Goal: Information Seeking & Learning: Find specific fact

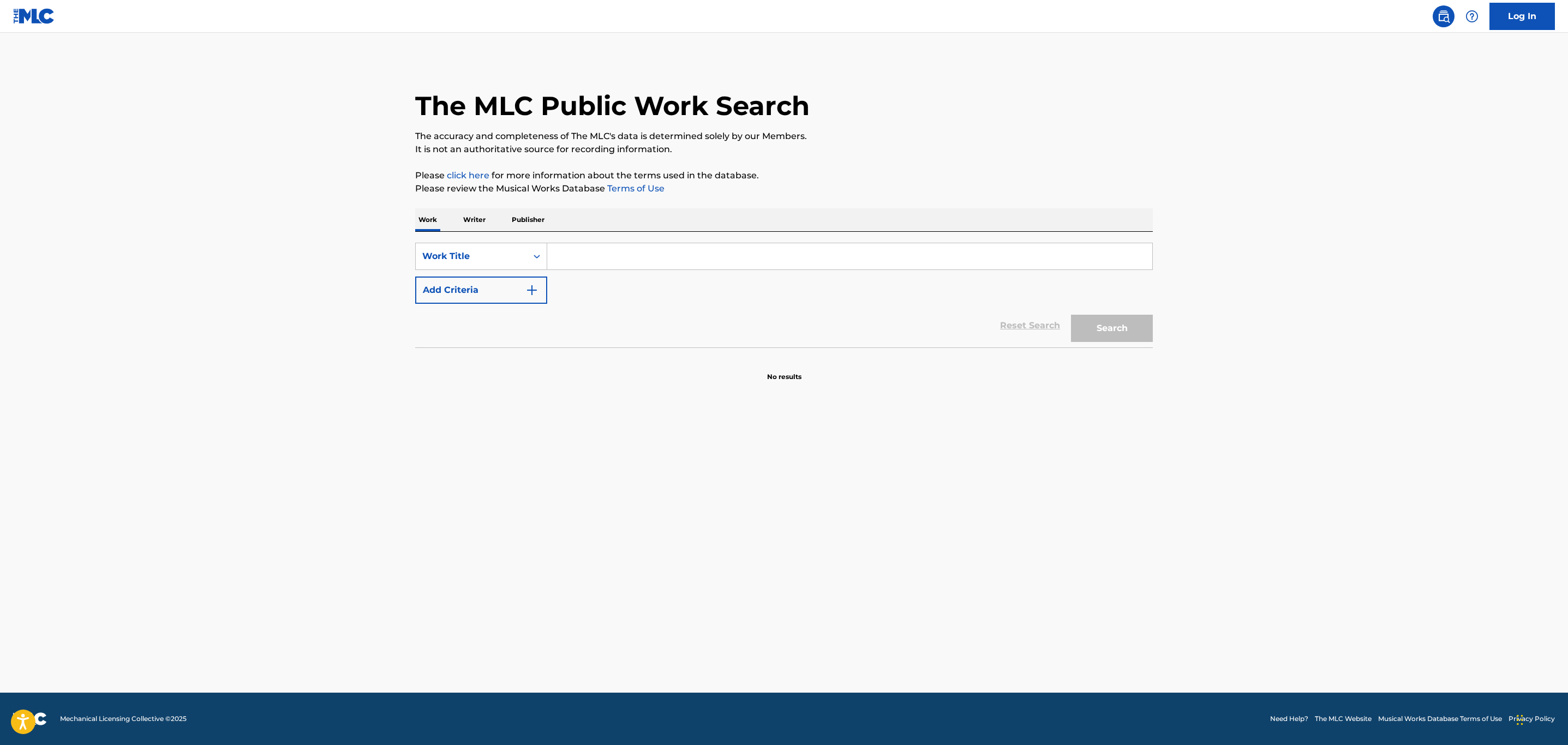
click at [742, 254] on input "Search Form" at bounding box center [850, 256] width 605 height 26
paste input "[PERSON_NAME]"
type input "[PERSON_NAME]"
click at [519, 290] on button "Add Criteria" at bounding box center [481, 290] width 132 height 27
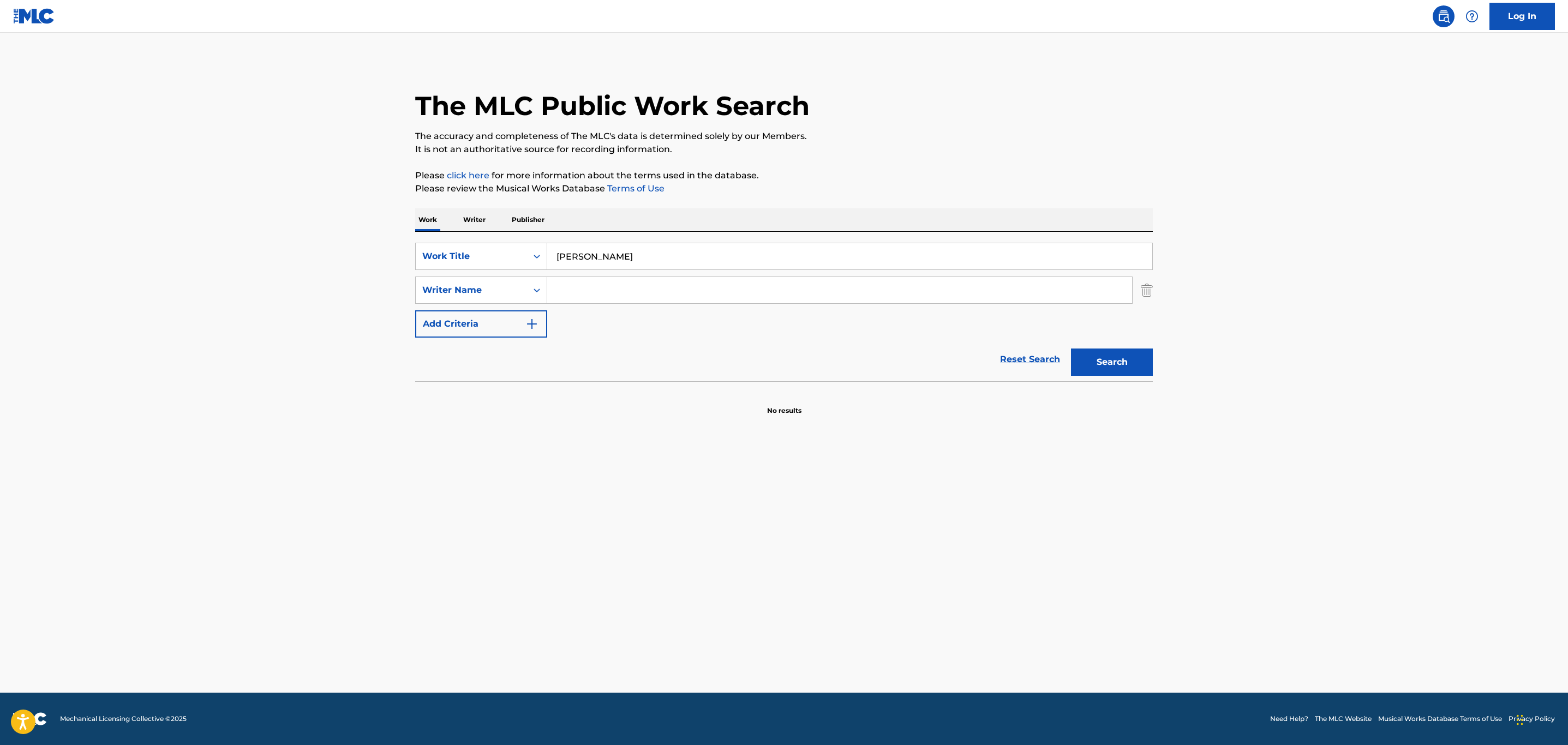
click at [566, 293] on input "Search Form" at bounding box center [840, 290] width 585 height 26
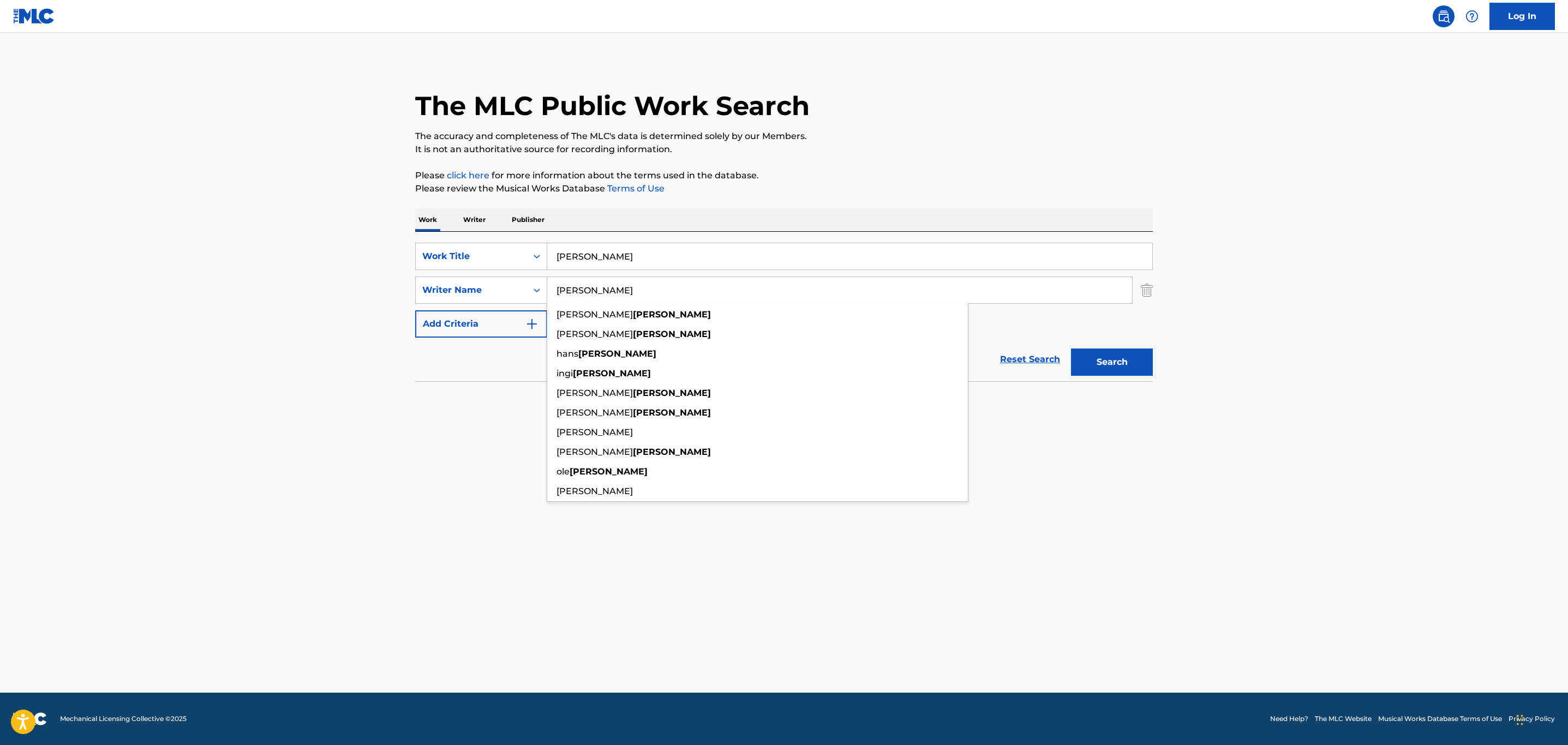
type input "[PERSON_NAME]"
click at [1071, 349] on button "Search" at bounding box center [1112, 362] width 82 height 27
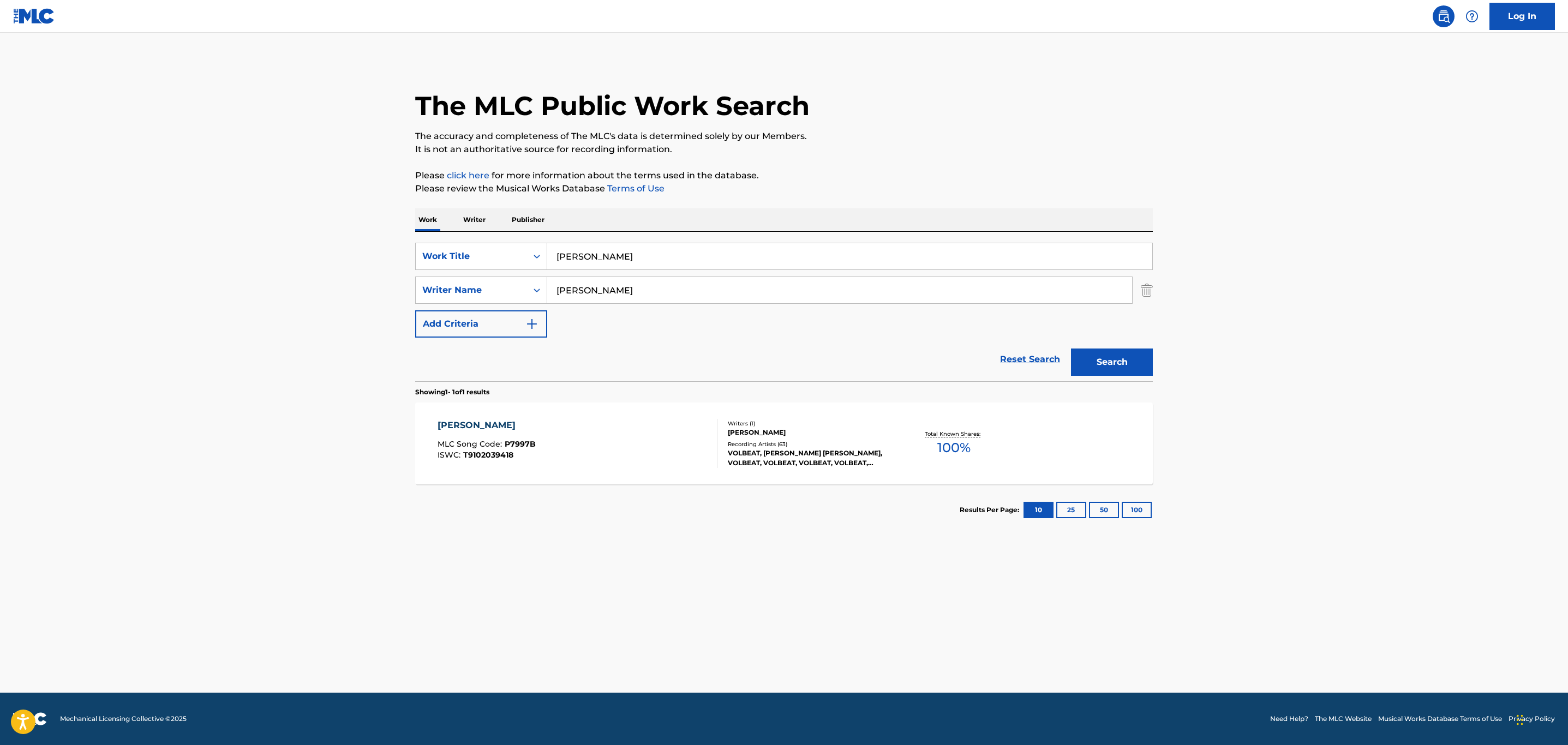
click at [634, 447] on div "[PERSON_NAME] MLC Song Code : P7997B ISWC : T9102039418" at bounding box center [578, 443] width 280 height 49
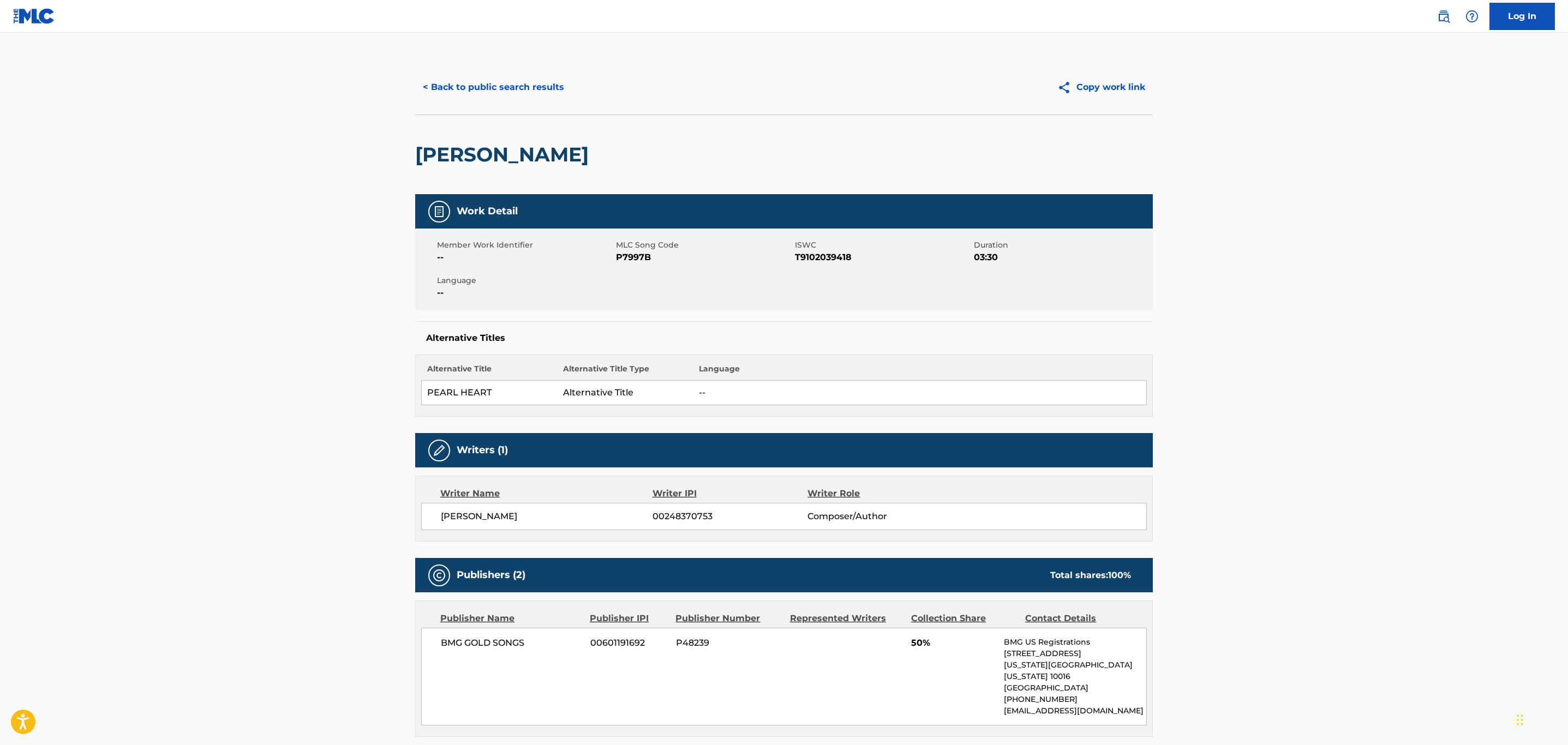
click at [451, 100] on button "< Back to public search results" at bounding box center [493, 87] width 157 height 27
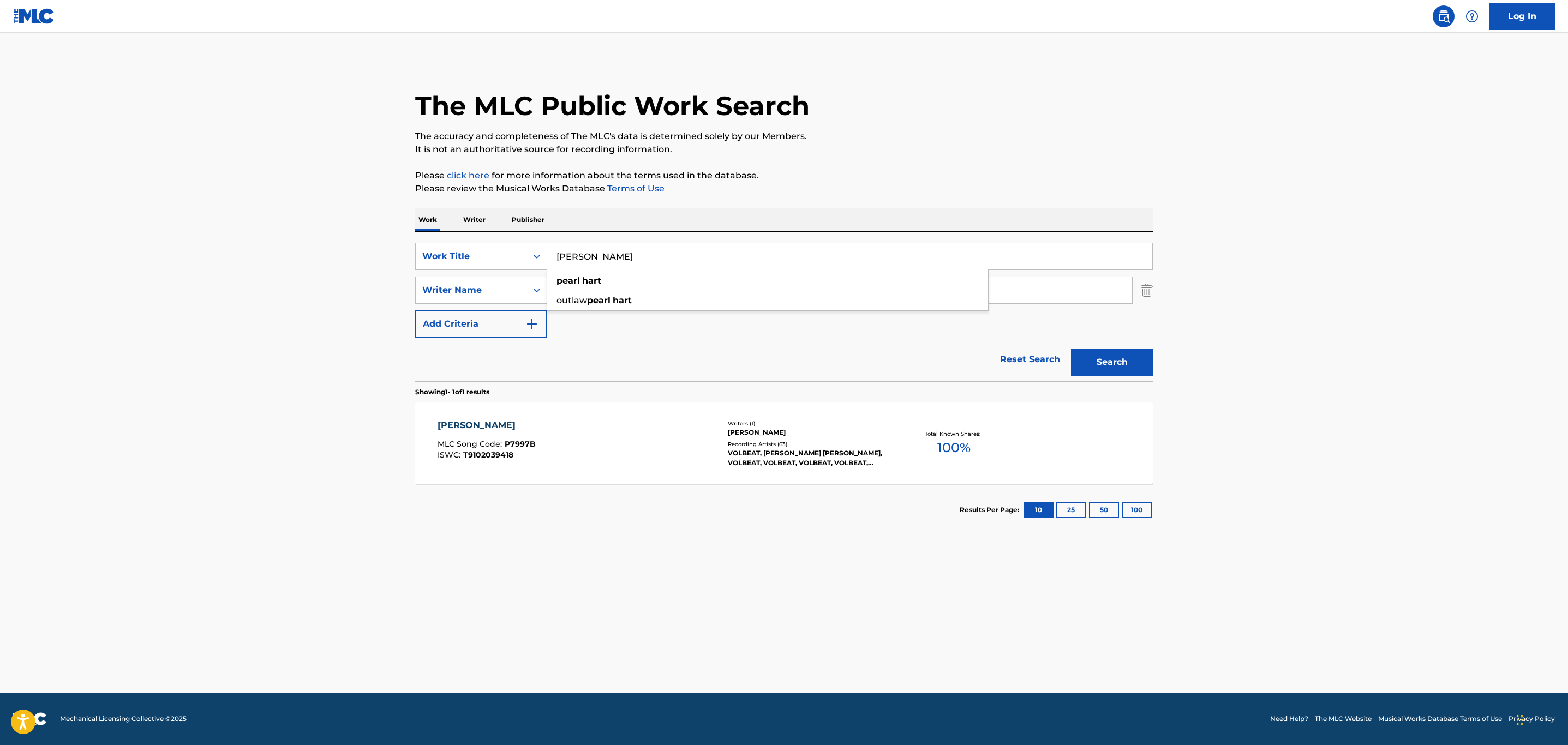
drag, startPoint x: 651, startPoint y: 263, endPoint x: 537, endPoint y: 272, distance: 114.4
click at [538, 271] on div "SearchWithCriteria026e1a1b-cedc-4e32-abec-3270f290fa5b Work Title [PERSON_NAME]…" at bounding box center [784, 289] width 737 height 95
paste input "OOL OF BOOZE, BOOZE, BOOZA"
type input "POOL OF BOOZE, BOOZE, BOOZA"
click at [1071, 349] on button "Search" at bounding box center [1112, 362] width 82 height 27
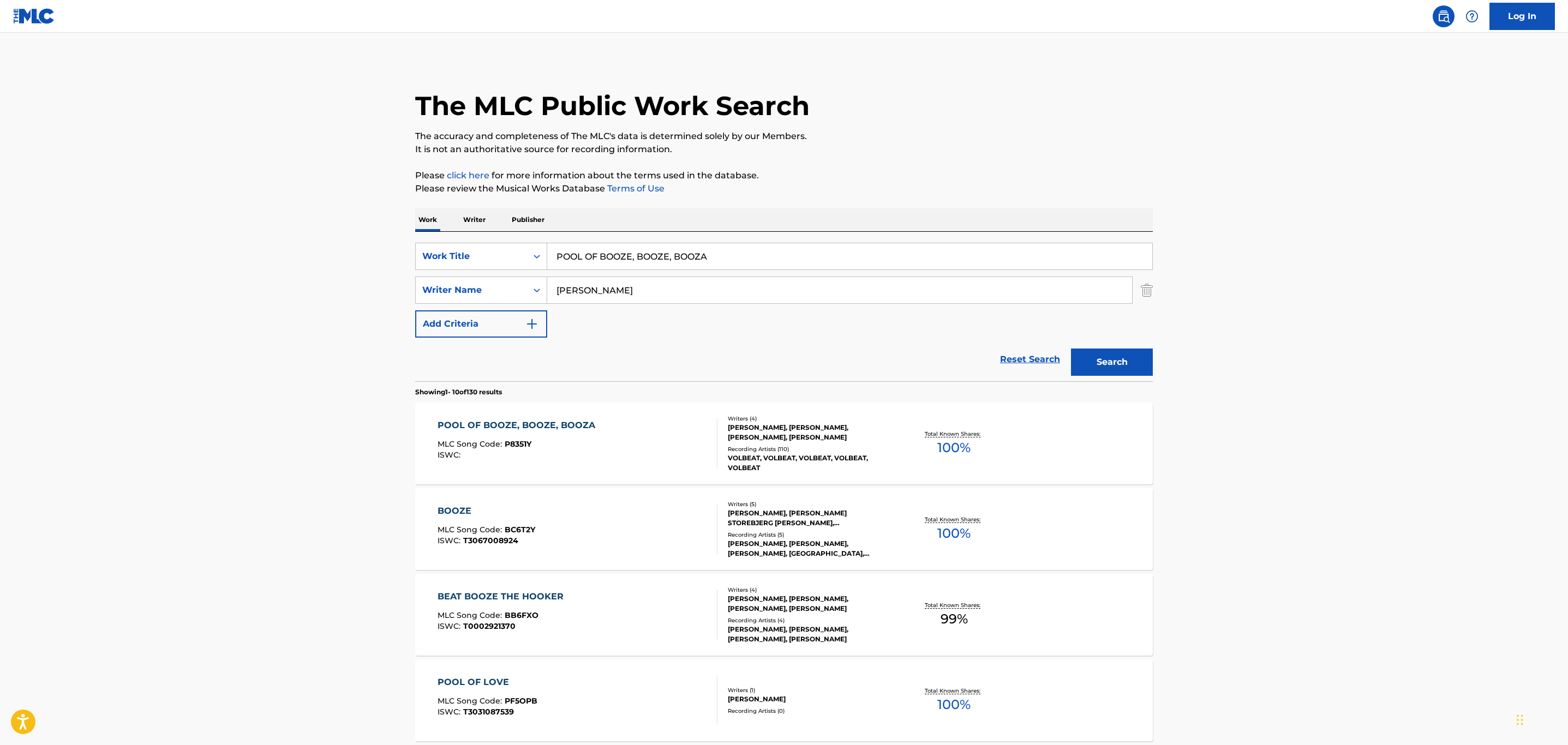
click at [637, 427] on div "POOL OF BOOZE, BOOZE, BOOZA MLC Song Code : P8351Y ISWC :" at bounding box center [578, 443] width 280 height 49
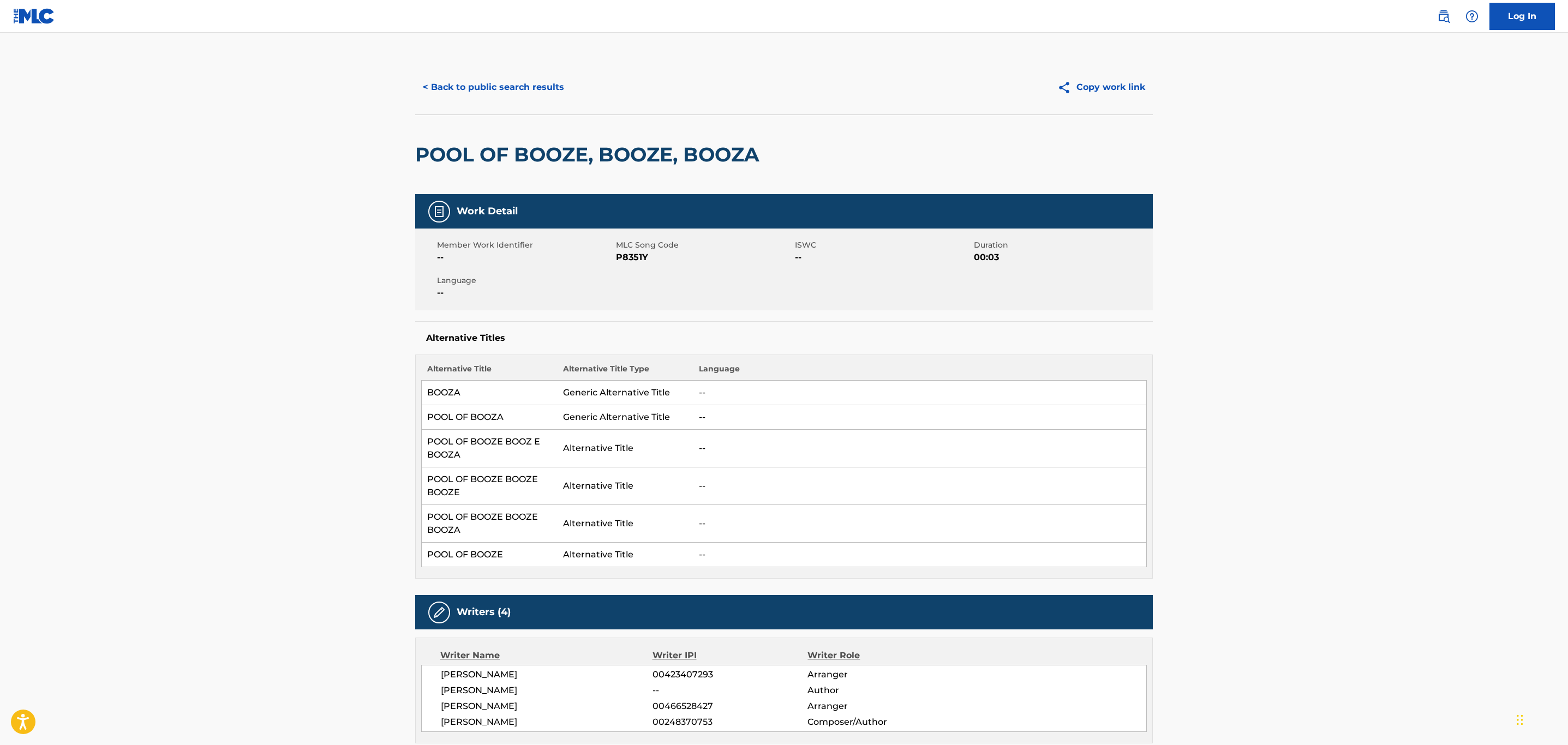
click at [459, 84] on button "< Back to public search results" at bounding box center [493, 87] width 157 height 27
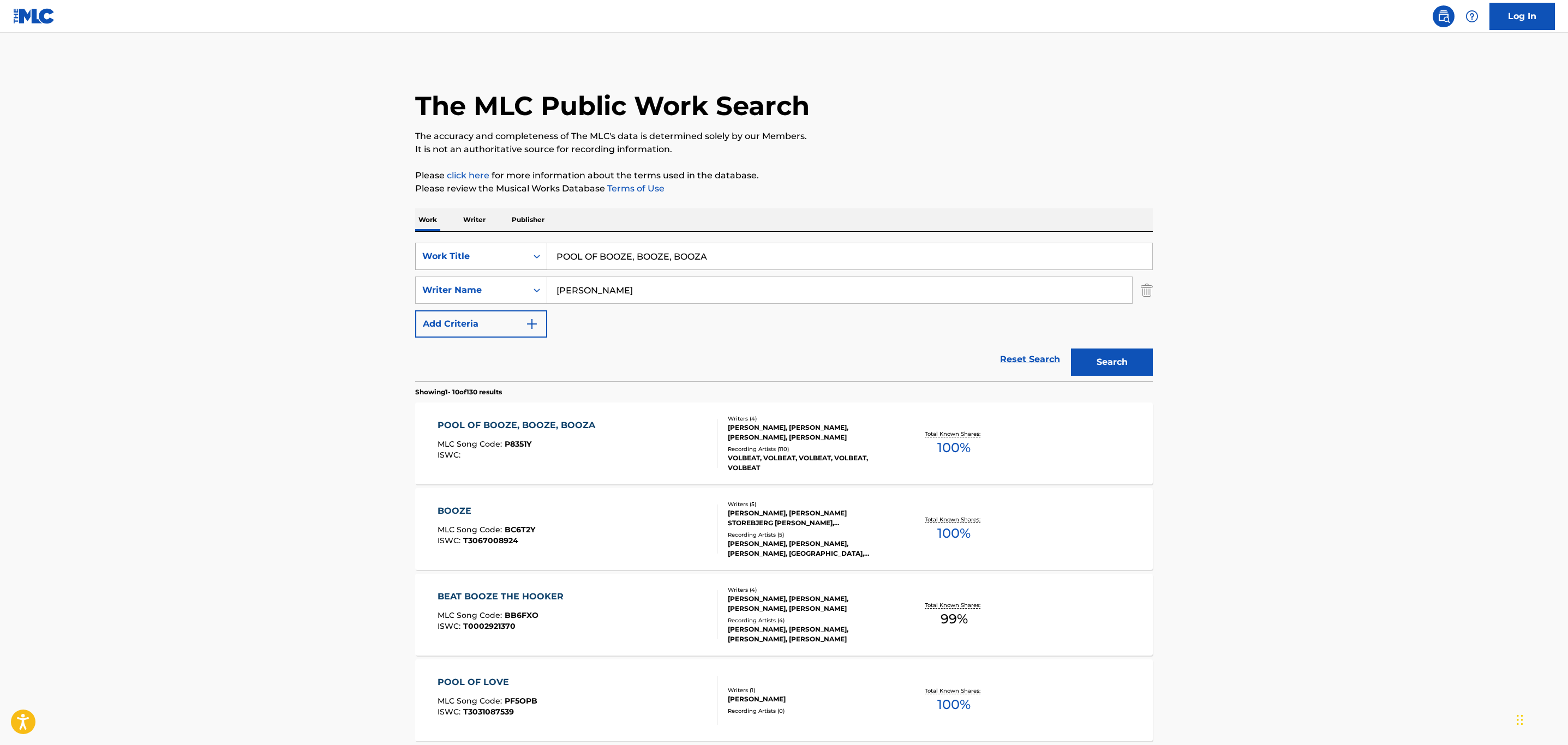
drag, startPoint x: 753, startPoint y: 258, endPoint x: 467, endPoint y: 259, distance: 286.0
click at [467, 259] on div "SearchWithCriteria026e1a1b-cedc-4e32-abec-3270f290fa5b Work Title POOL OF BOOZE…" at bounding box center [784, 256] width 737 height 27
paste input "RADIO GIRL"
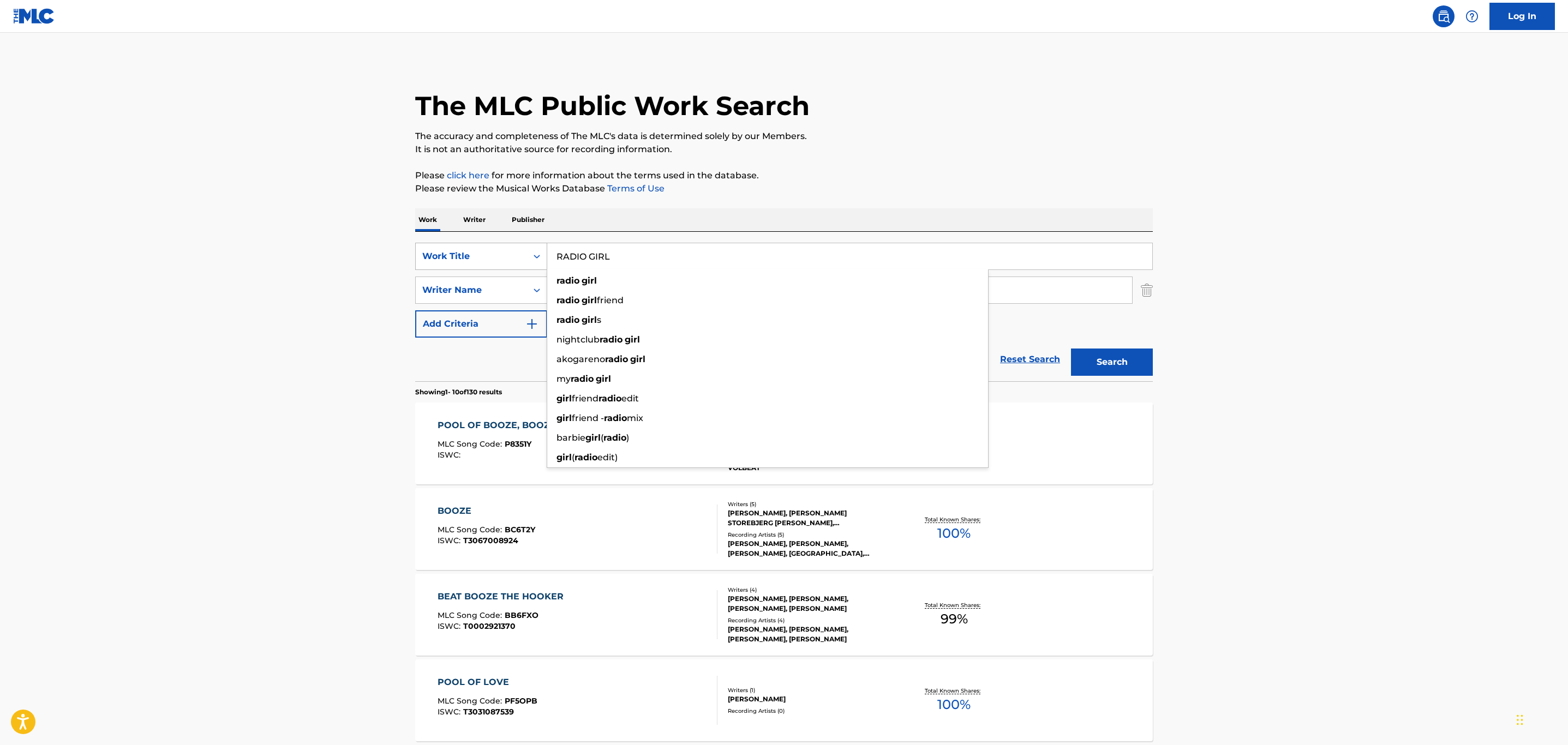
type input "RADIO GIRL"
click at [1071, 349] on button "Search" at bounding box center [1112, 362] width 82 height 27
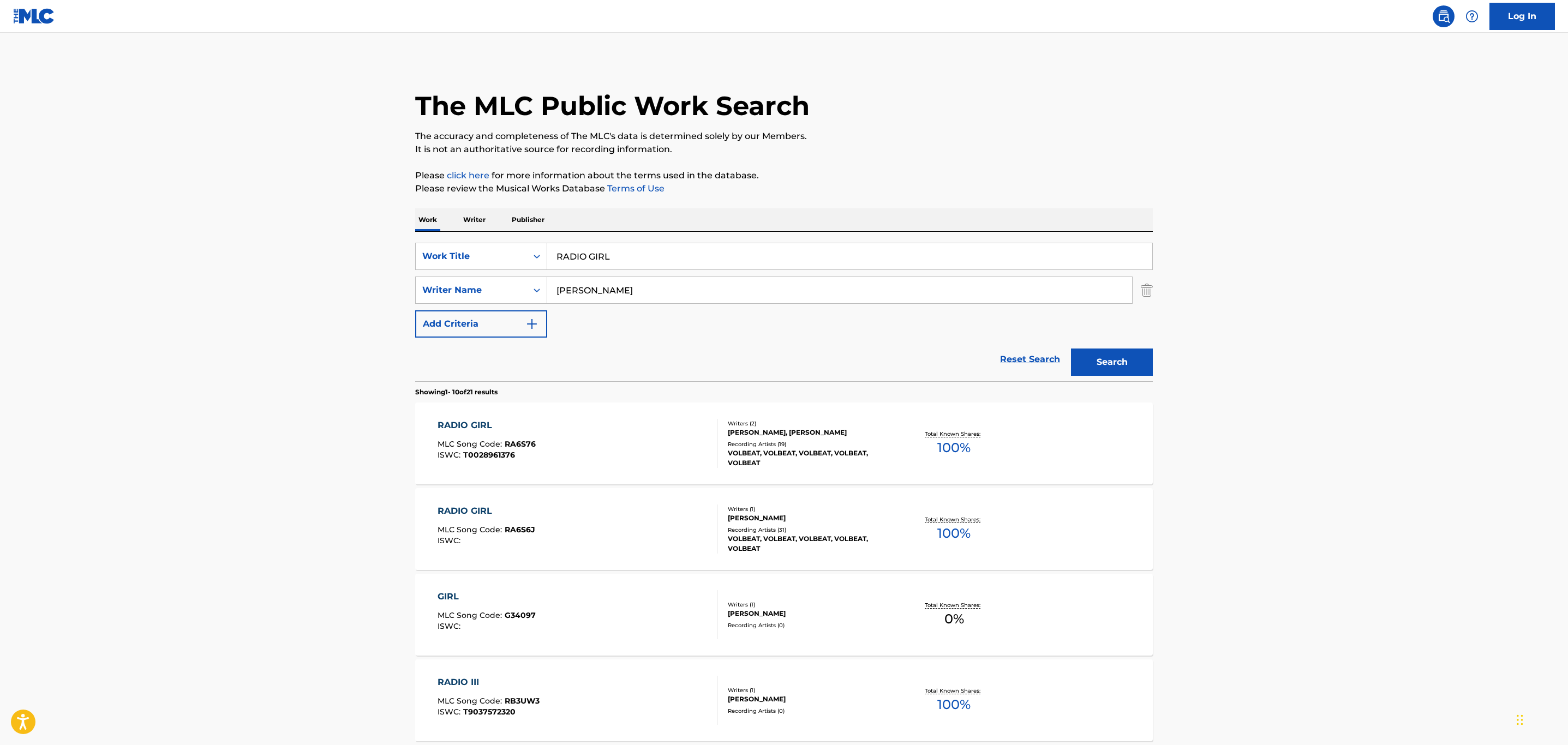
click at [586, 453] on div "RADIO GIRL MLC Song Code : RA6S76 ISWC : T0028961376" at bounding box center [578, 443] width 280 height 49
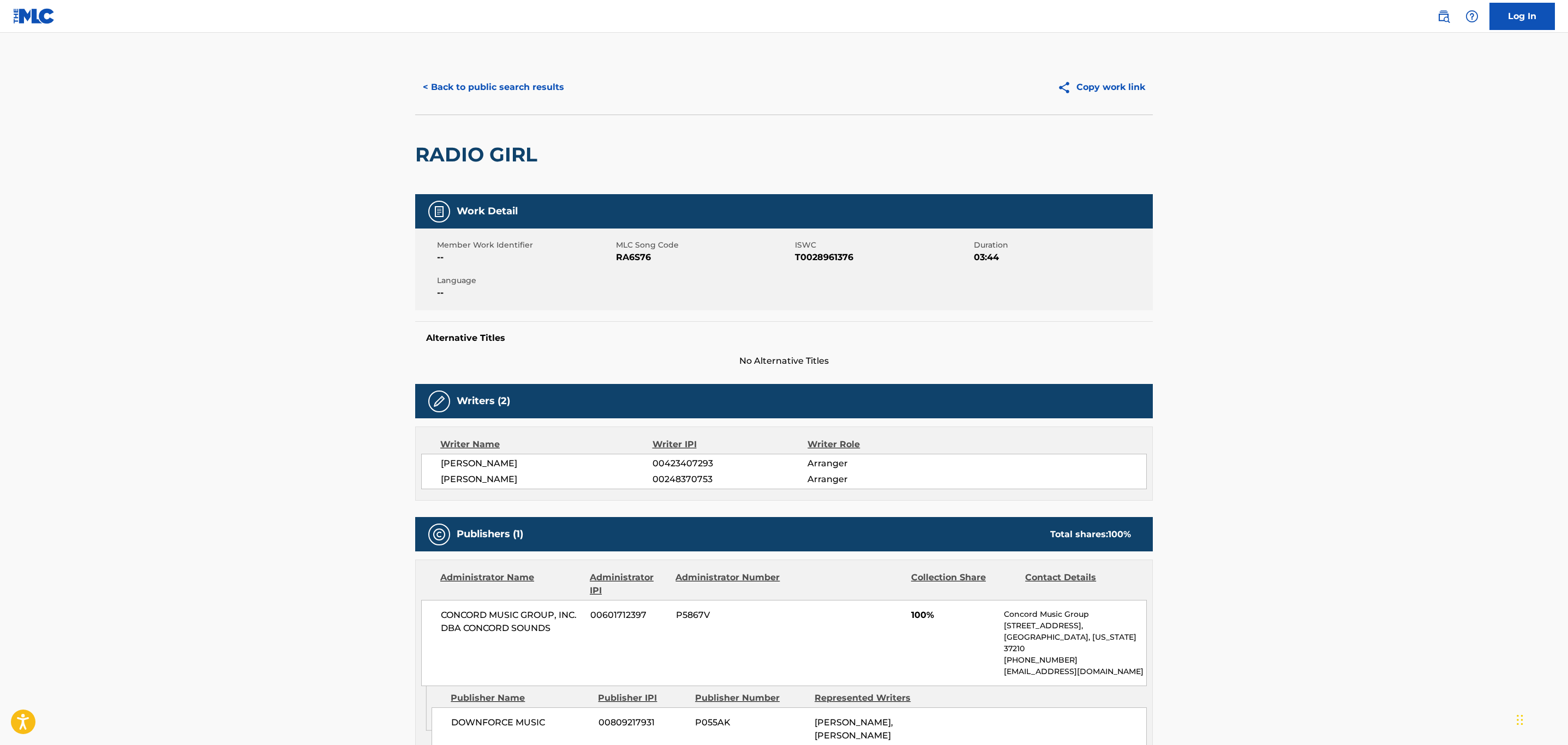
click at [1380, 308] on main "< Back to public search results Copy work link RADIO GIRL Work Detail Member Wo…" at bounding box center [784, 606] width 1568 height 1147
click at [473, 89] on button "< Back to public search results" at bounding box center [493, 87] width 157 height 27
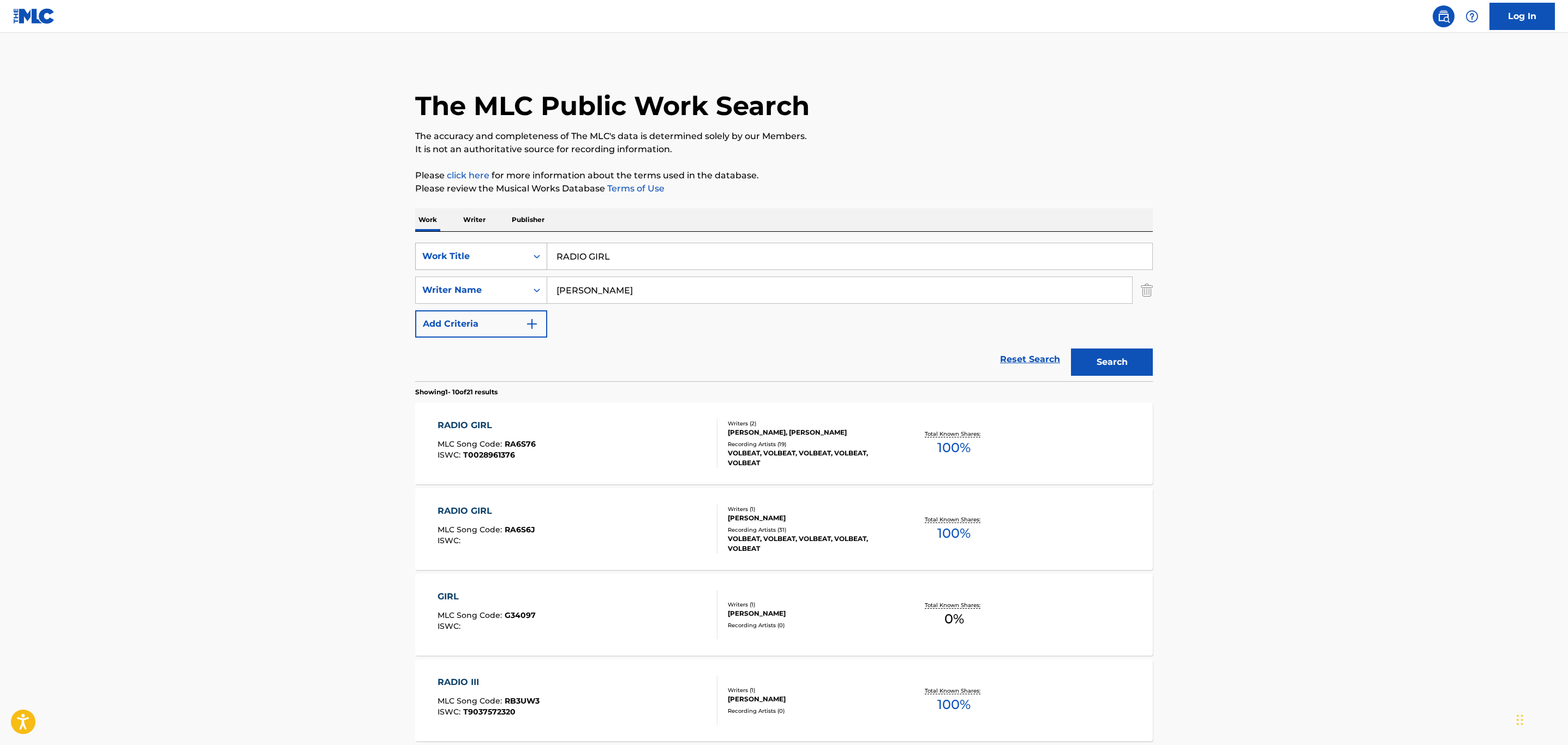
drag, startPoint x: 673, startPoint y: 260, endPoint x: 459, endPoint y: 248, distance: 214.3
click at [460, 248] on div "SearchWithCriteria026e1a1b-cedc-4e32-abec-3270f290fa5b Work Title RADIO GIRL" at bounding box center [784, 256] width 737 height 27
paste input "[PERSON_NAME]"
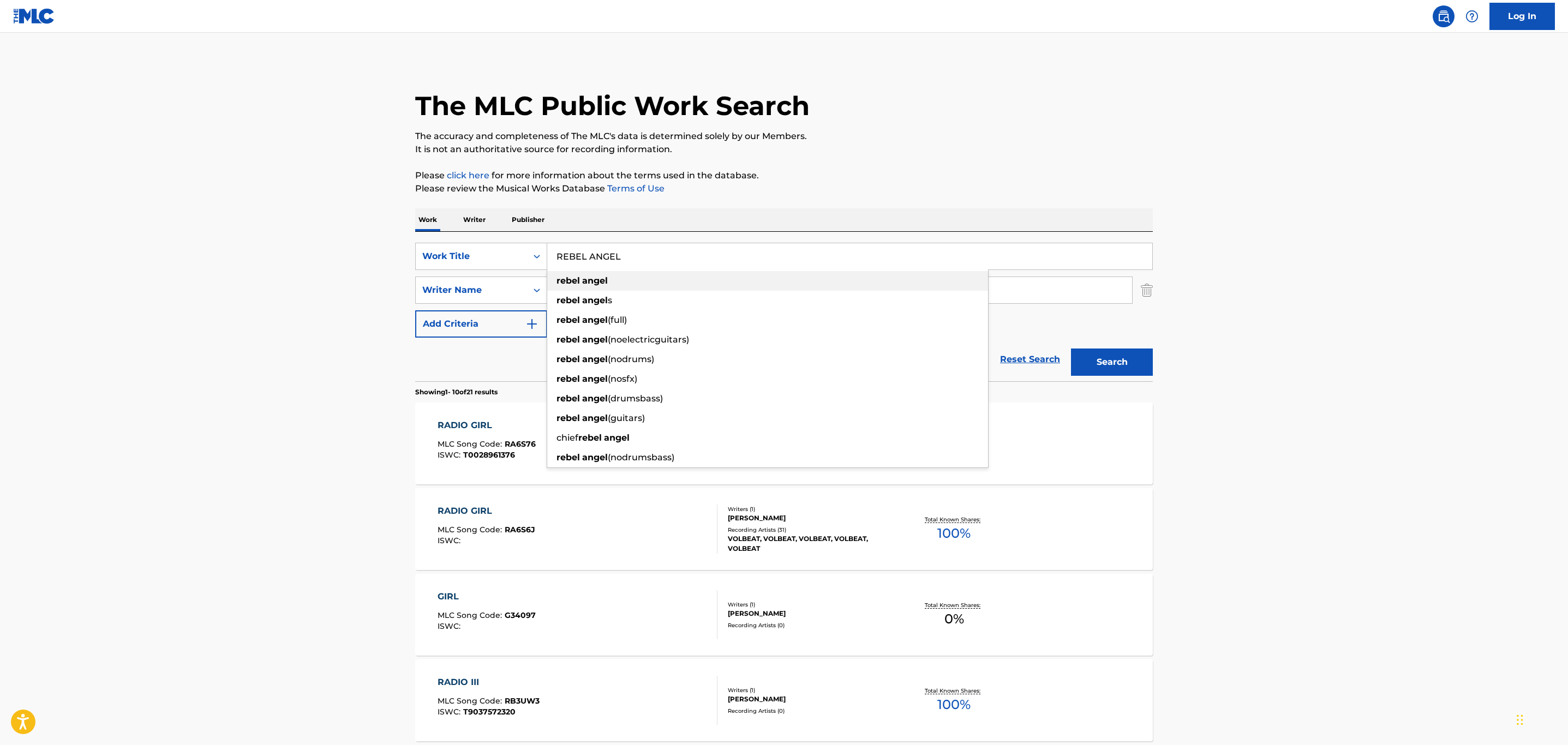
click at [819, 287] on div "rebel angel" at bounding box center [768, 280] width 441 height 19
type input "rebel angel"
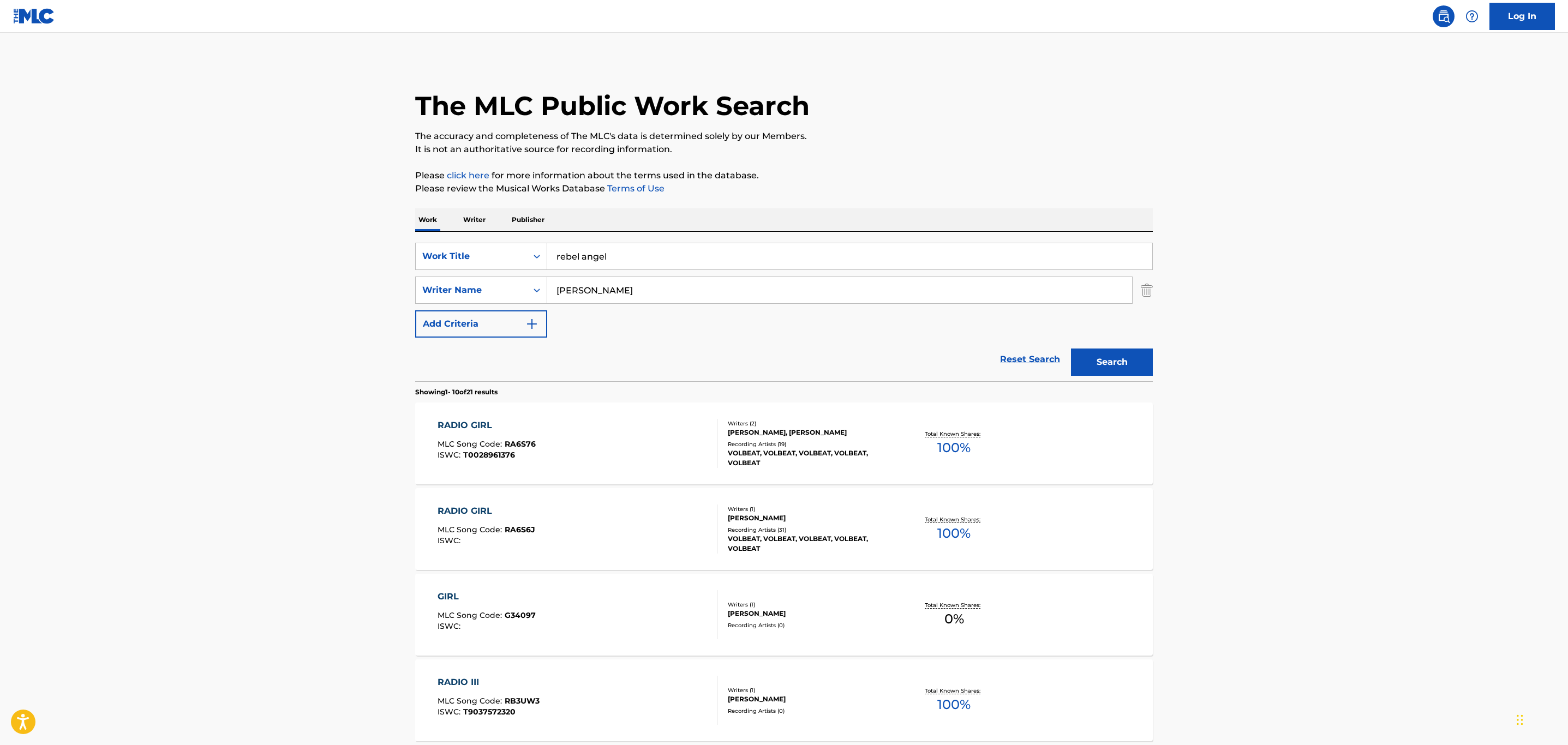
click at [1126, 371] on button "Search" at bounding box center [1112, 362] width 82 height 27
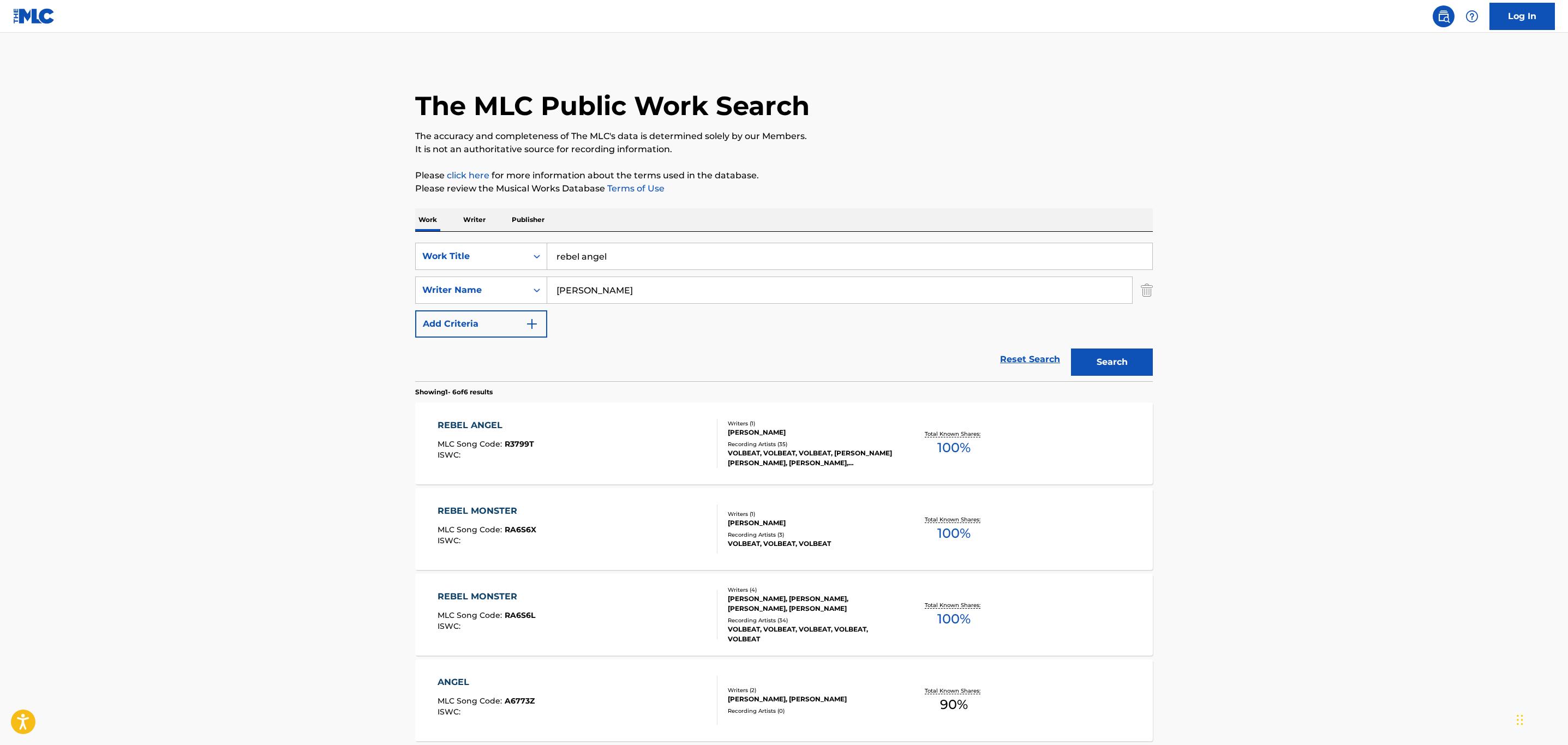
click at [576, 444] on div "REBEL ANGEL MLC Song Code : R3799T ISWC :" at bounding box center [578, 443] width 280 height 49
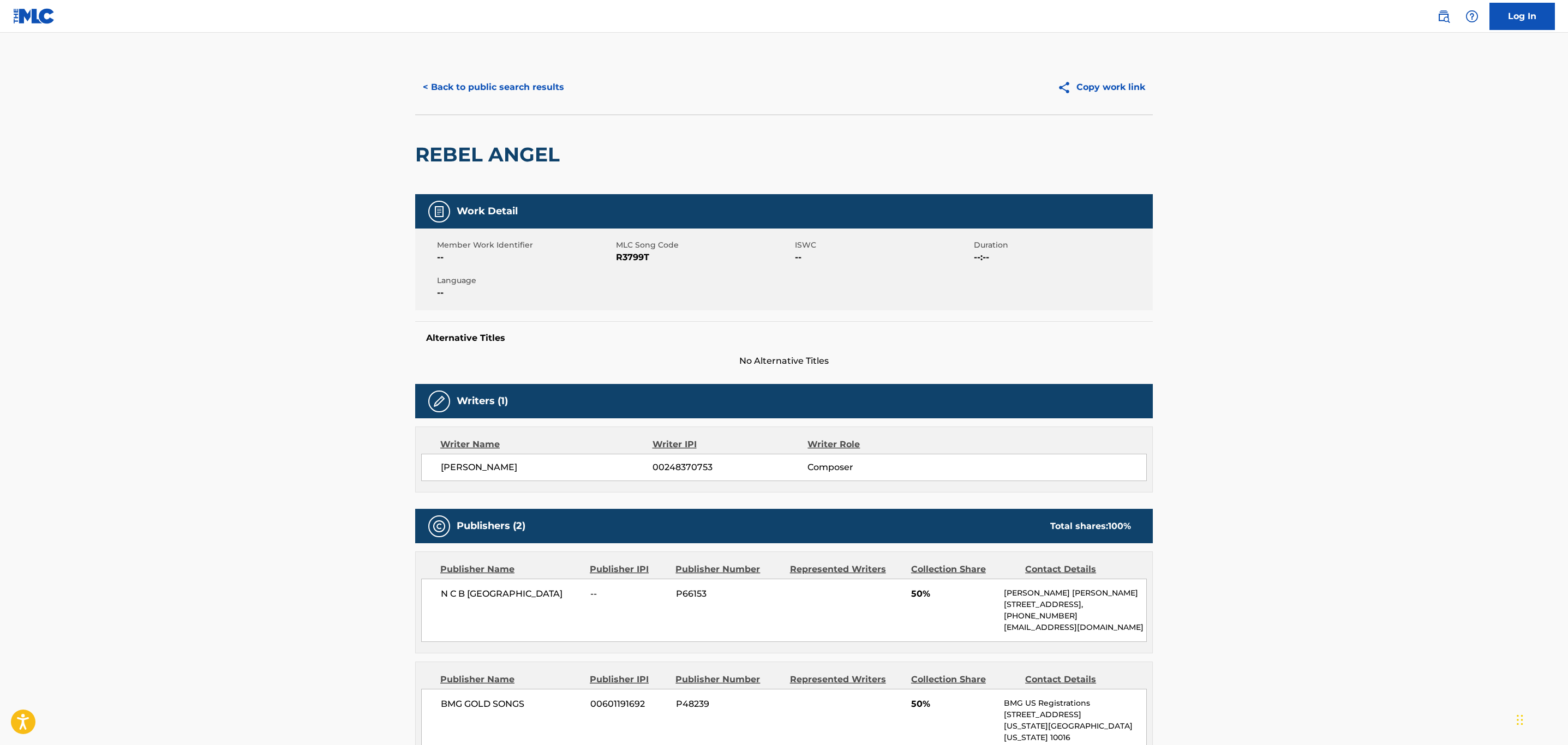
click at [525, 81] on button "< Back to public search results" at bounding box center [493, 87] width 157 height 27
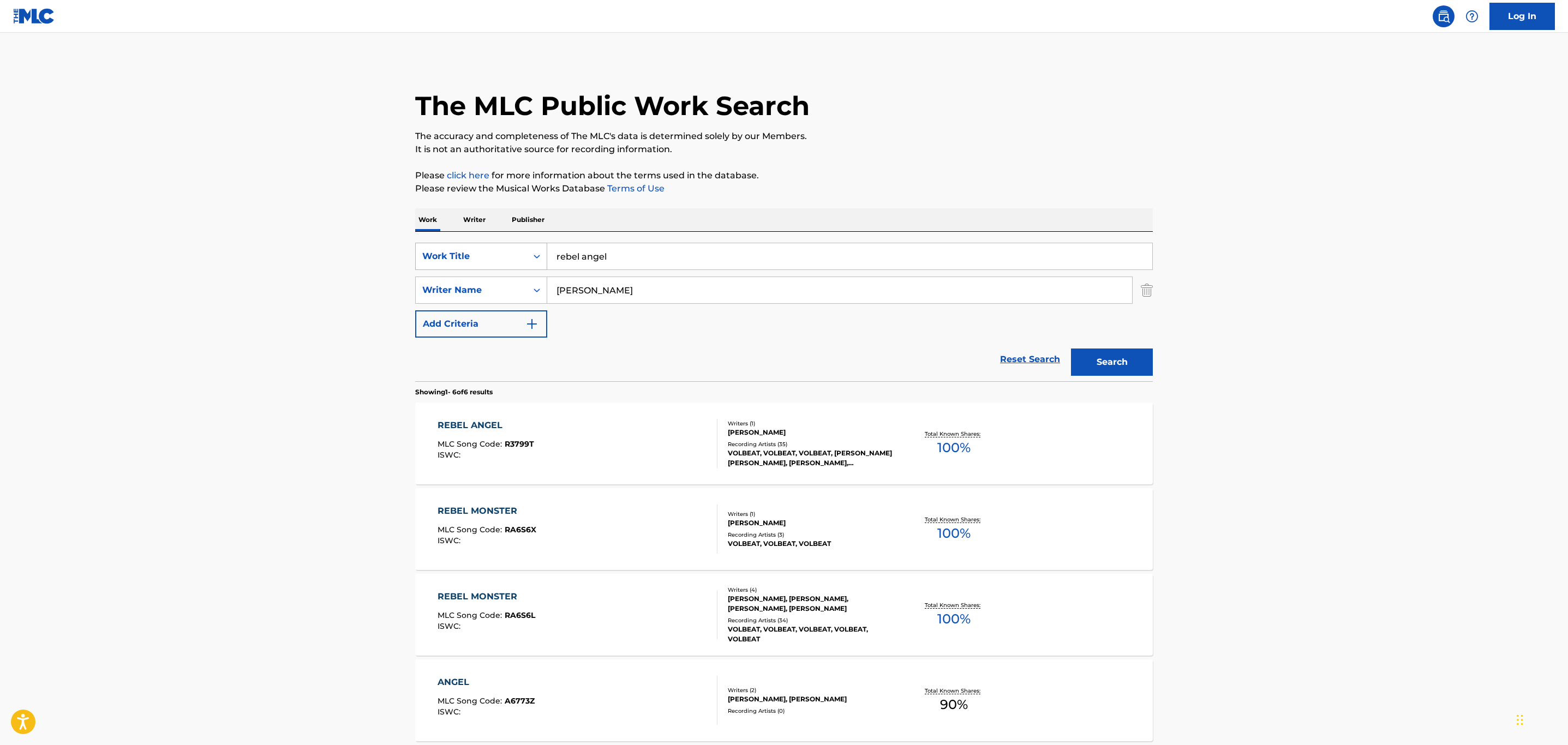
drag, startPoint x: 673, startPoint y: 261, endPoint x: 522, endPoint y: 250, distance: 151.4
click at [522, 250] on div "SearchWithCriteria026e1a1b-cedc-4e32-abec-3270f290fa5b Work Title rebel angel" at bounding box center [784, 256] width 737 height 27
paste input "RED RIGHT HAND"
click at [1071, 349] on button "Search" at bounding box center [1112, 362] width 82 height 27
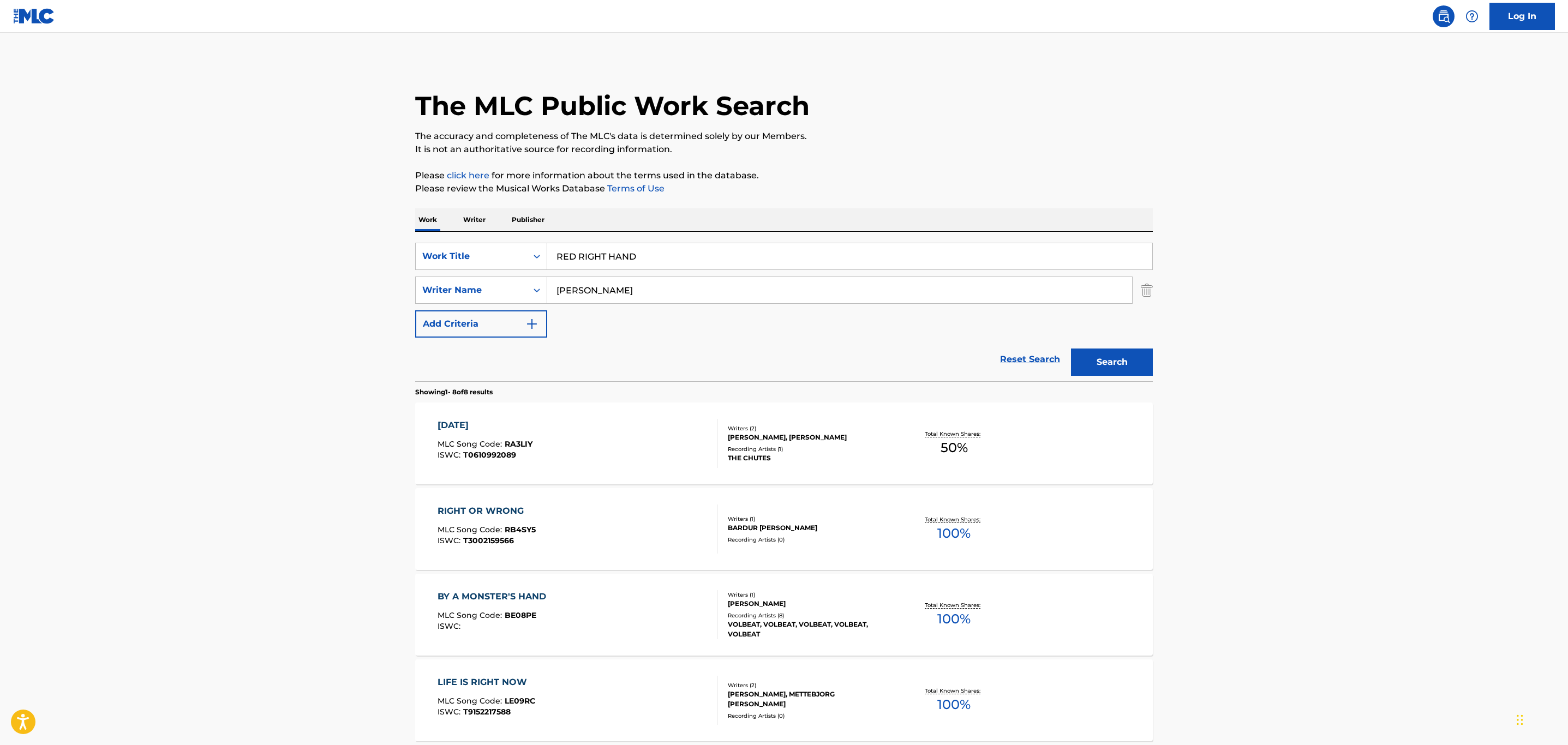
click at [1472, 536] on main "The MLC Public Work Search The accuracy and completeness of The MLC's data is d…" at bounding box center [784, 586] width 1568 height 1107
drag, startPoint x: 681, startPoint y: 262, endPoint x: 506, endPoint y: 262, distance: 175.0
click at [507, 261] on div "SearchWithCriteria026e1a1b-cedc-4e32-abec-3270f290fa5b Work Title RED RIGHT HAN…" at bounding box center [784, 256] width 737 height 27
paste input "OOM 24"
type input "ROOM 24"
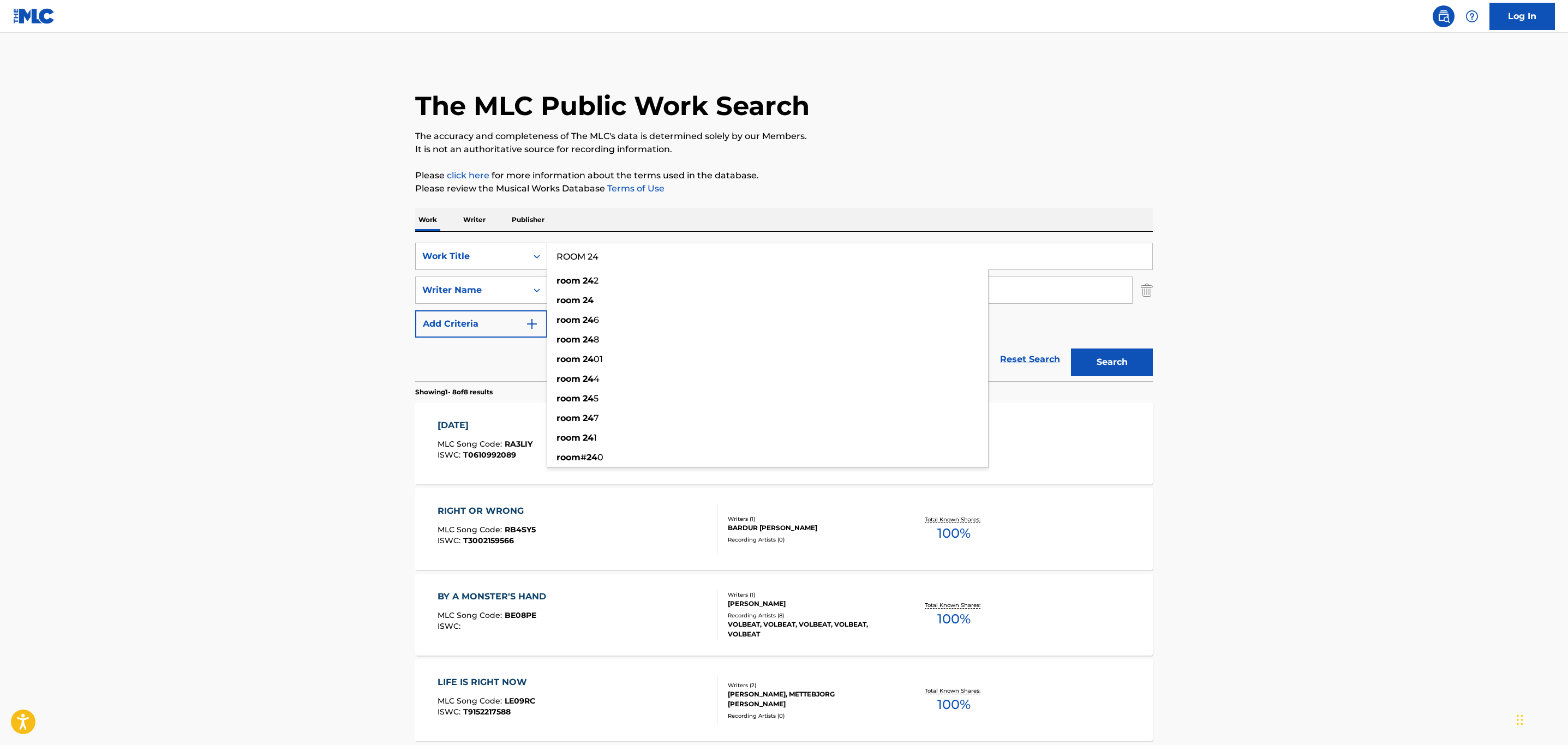
click at [1071, 349] on button "Search" at bounding box center [1112, 362] width 82 height 27
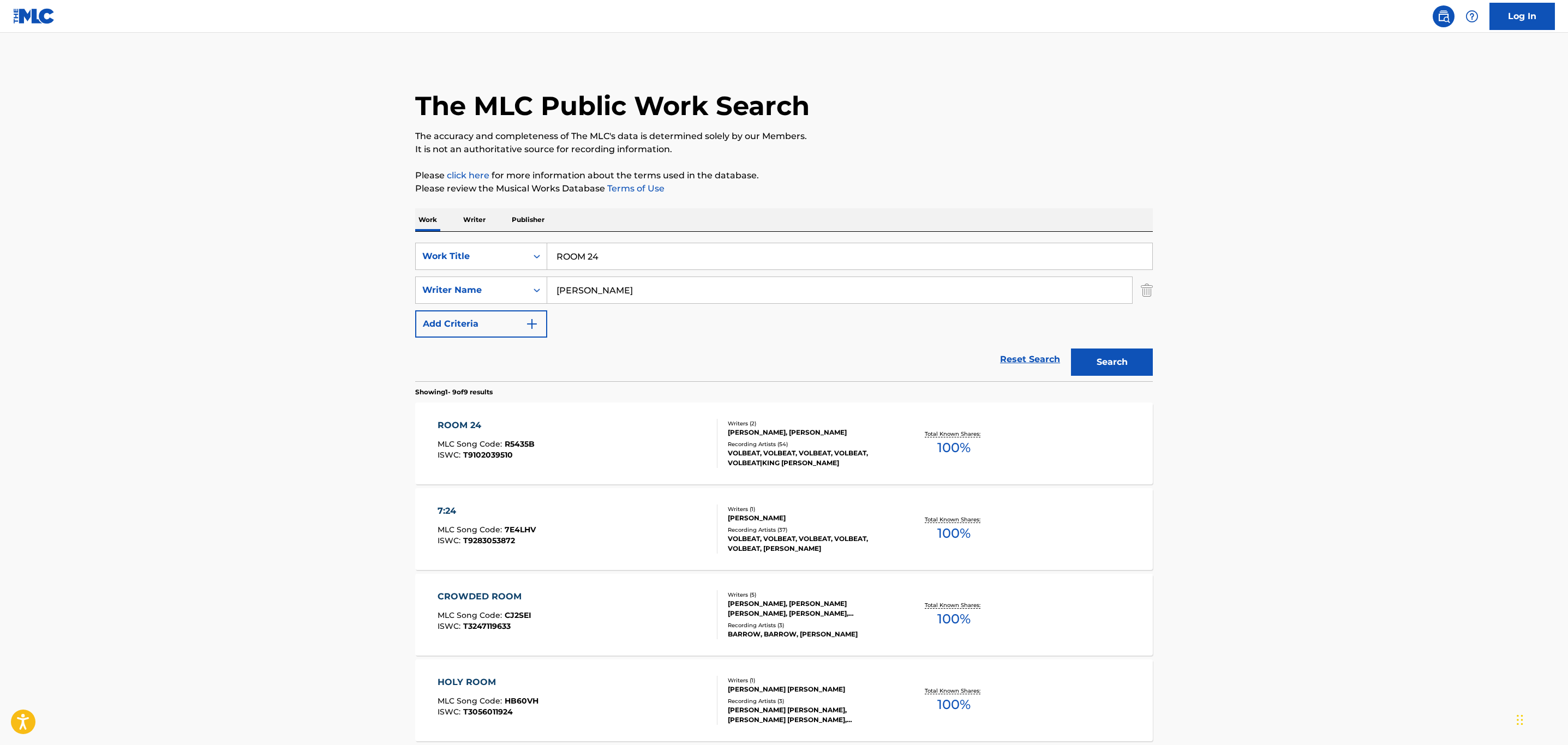
click at [663, 444] on div "ROOM 24 MLC Song Code : R5435B ISWC : T9102039510" at bounding box center [578, 443] width 280 height 49
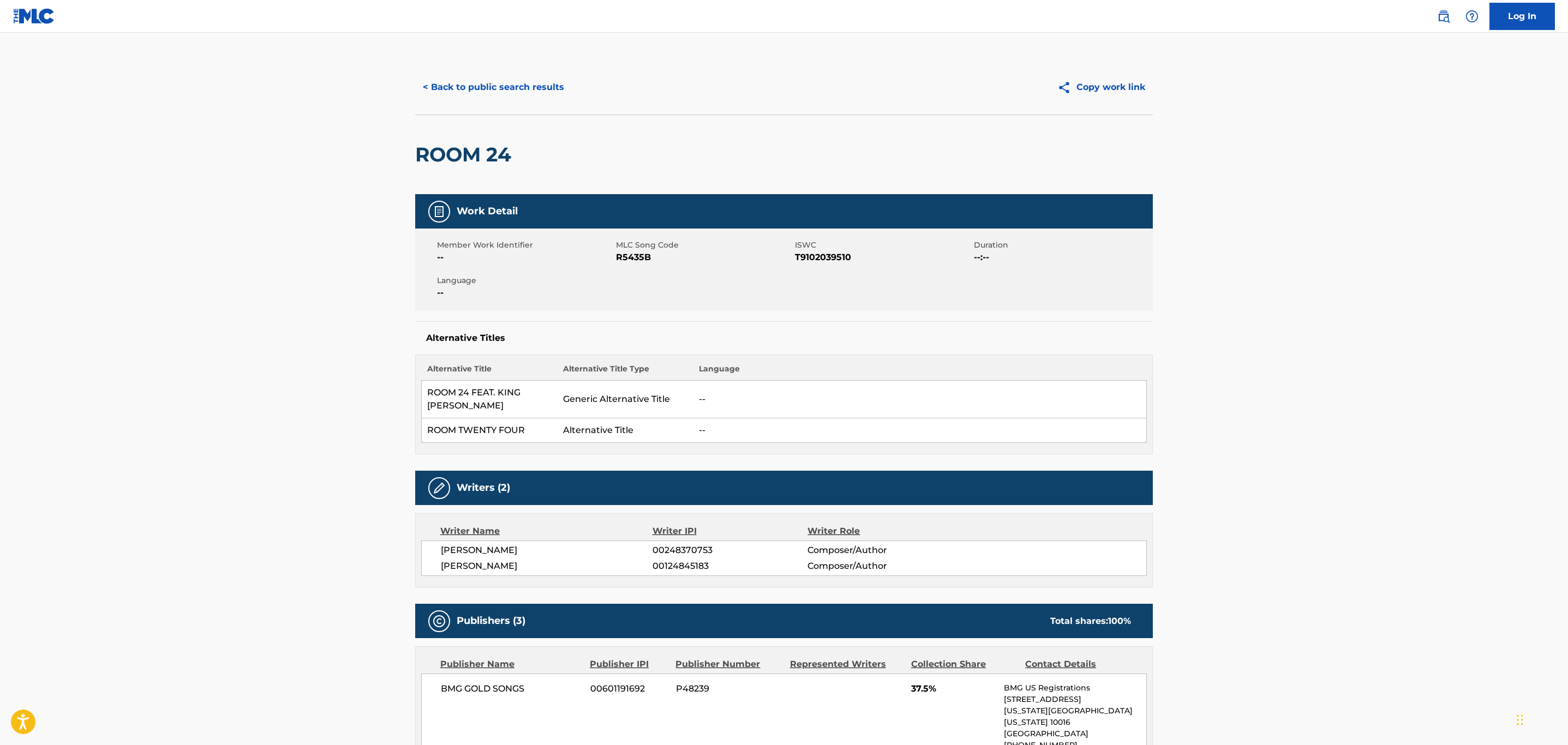
click at [452, 77] on button "< Back to public search results" at bounding box center [493, 87] width 157 height 27
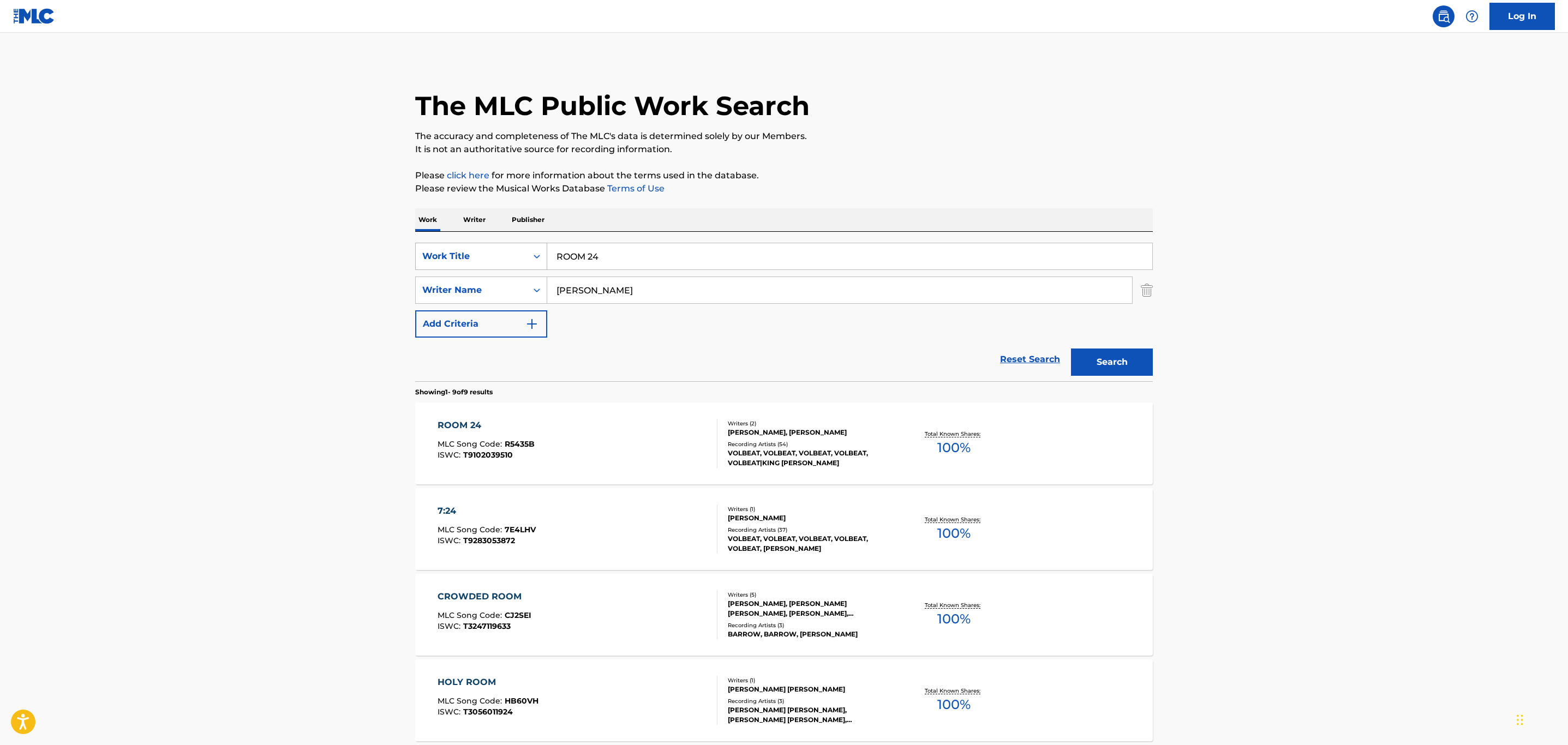
drag, startPoint x: 616, startPoint y: 256, endPoint x: 485, endPoint y: 248, distance: 131.2
click at [492, 249] on div "SearchWithCriteria026e1a1b-cedc-4e32-abec-3270f290fa5b Work Title ROOM 24" at bounding box center [784, 256] width 737 height 27
paste input "SAD MAN'S TONGUE"
type input "SAD MAN'S TONGUE"
click at [1071, 349] on button "Search" at bounding box center [1112, 362] width 82 height 27
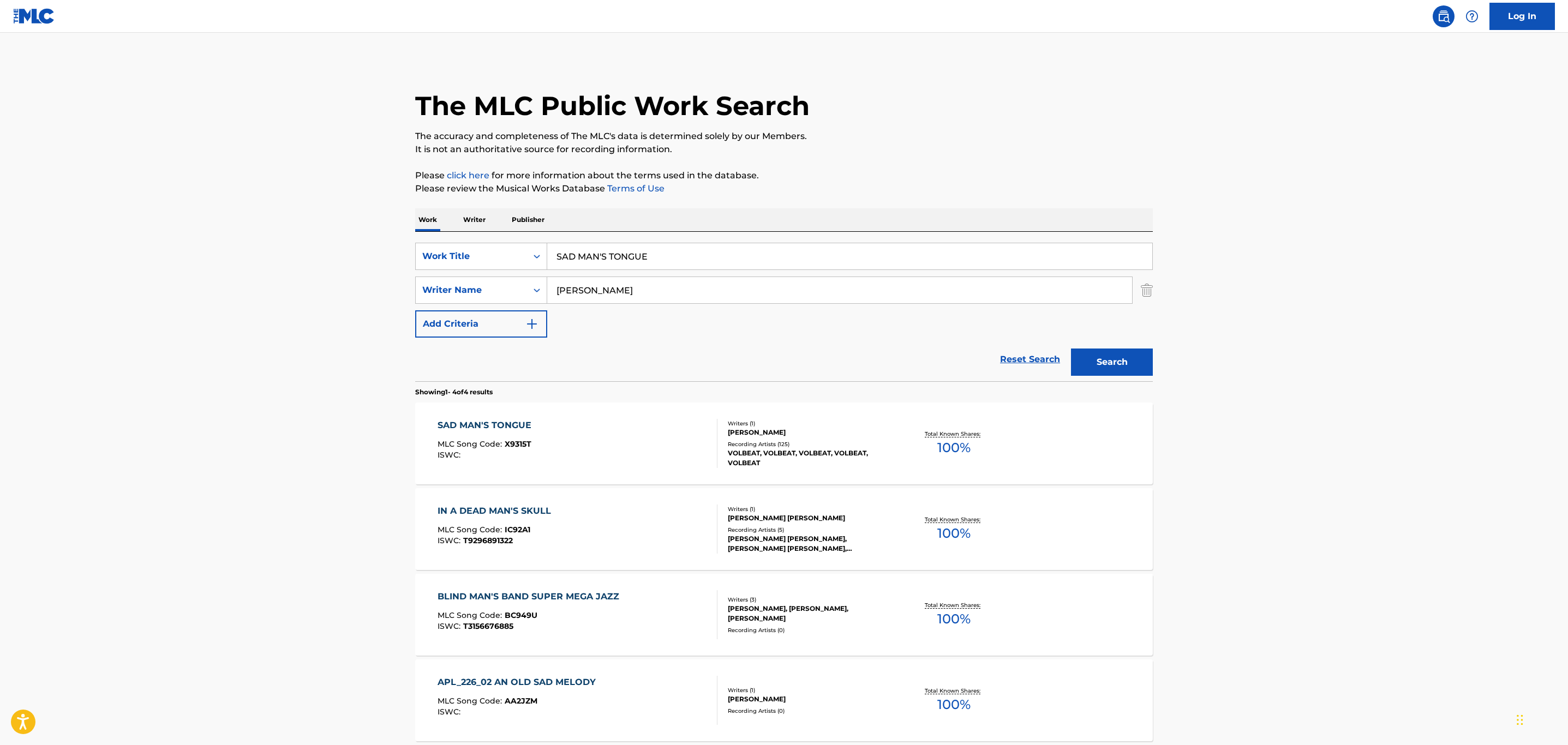
click at [659, 445] on div "SAD MAN'S TONGUE MLC Song Code : X9315T ISWC :" at bounding box center [578, 443] width 280 height 49
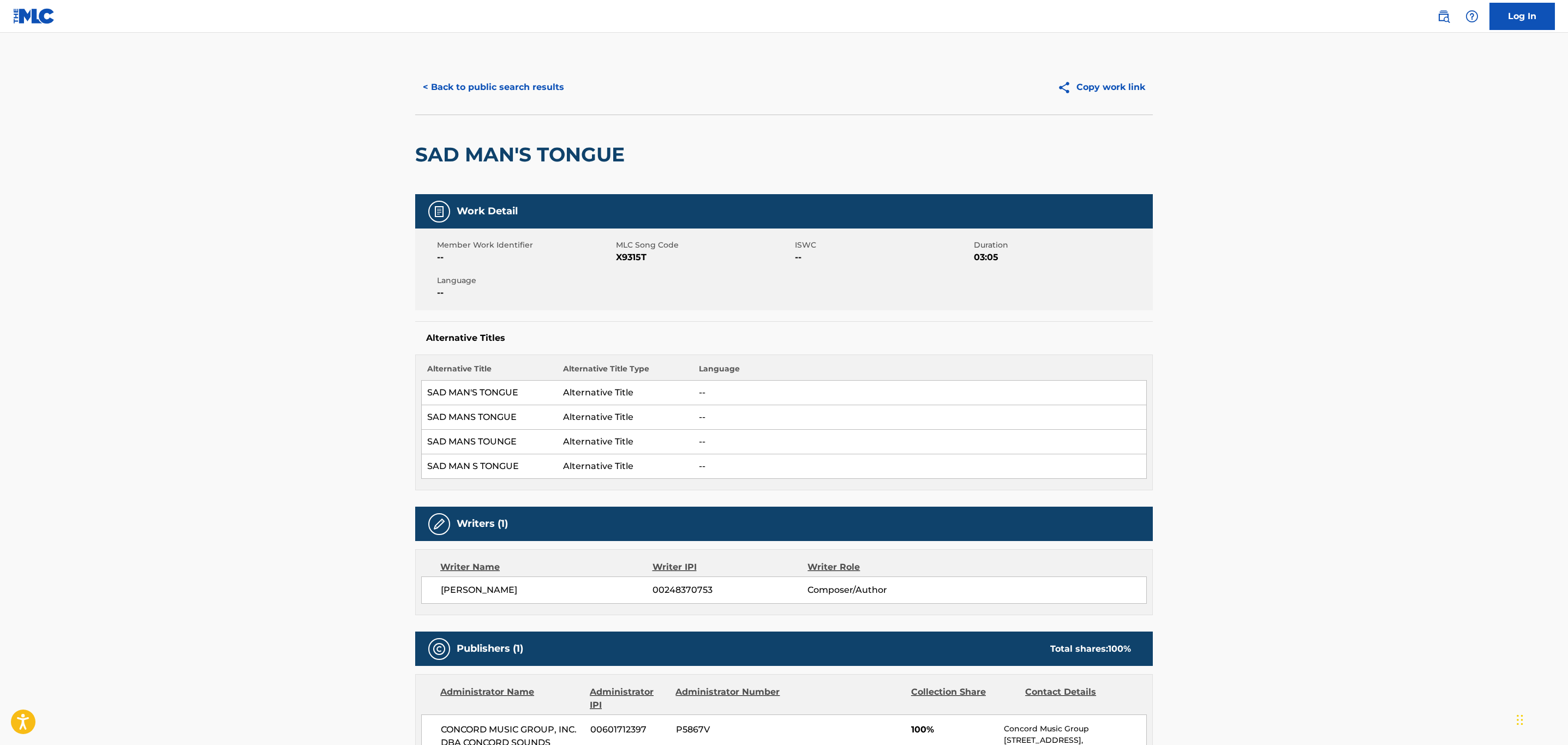
click at [508, 64] on div "< Back to public search results Copy work link" at bounding box center [784, 87] width 737 height 55
click at [503, 74] on button "< Back to public search results" at bounding box center [493, 87] width 157 height 27
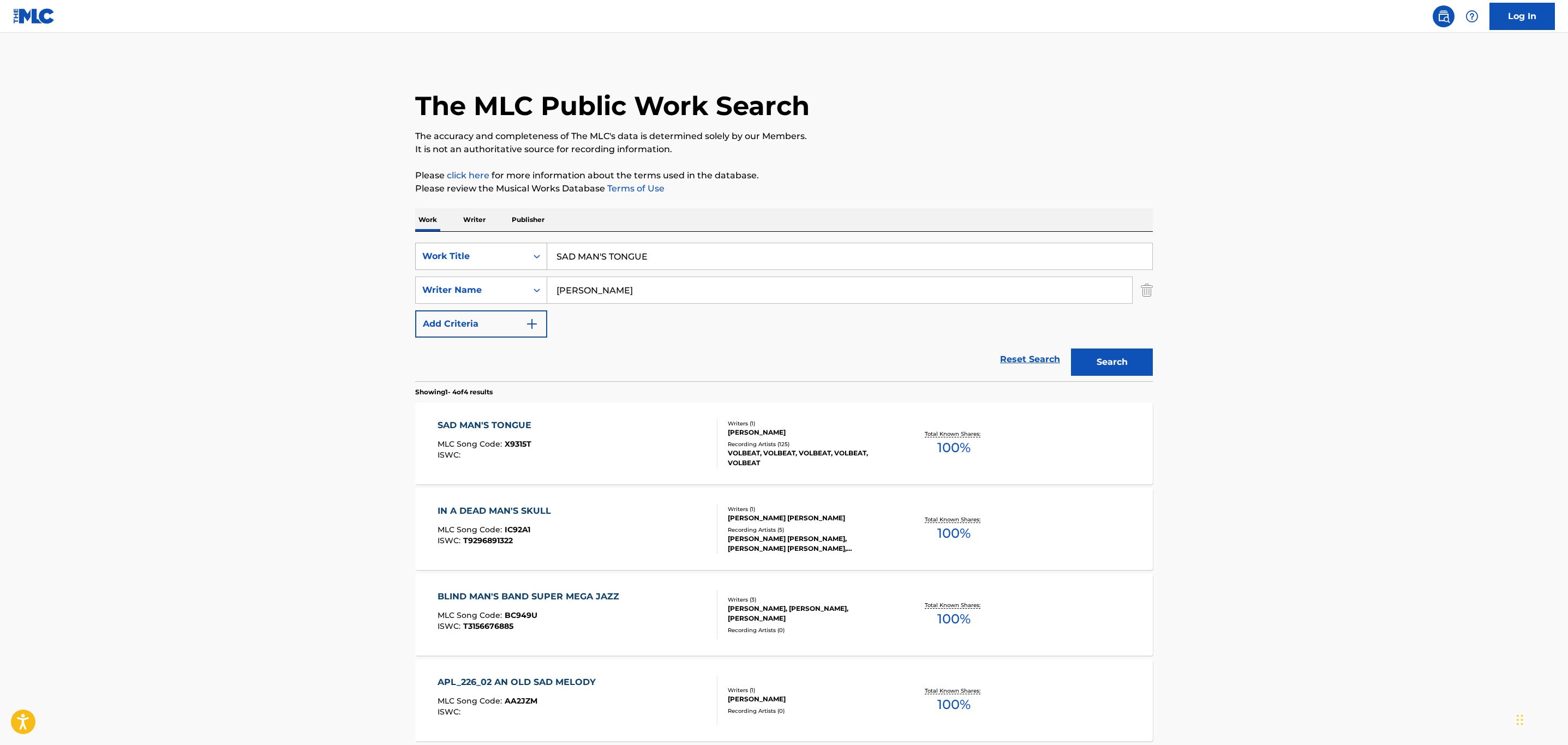
drag, startPoint x: 672, startPoint y: 252, endPoint x: 455, endPoint y: 259, distance: 217.1
click at [456, 259] on div "SearchWithCriteria026e1a1b-cedc-4e32-abec-3270f290fa5b Work Title SAD MAN'S TON…" at bounding box center [784, 256] width 737 height 27
paste input "TILL COUNTING"
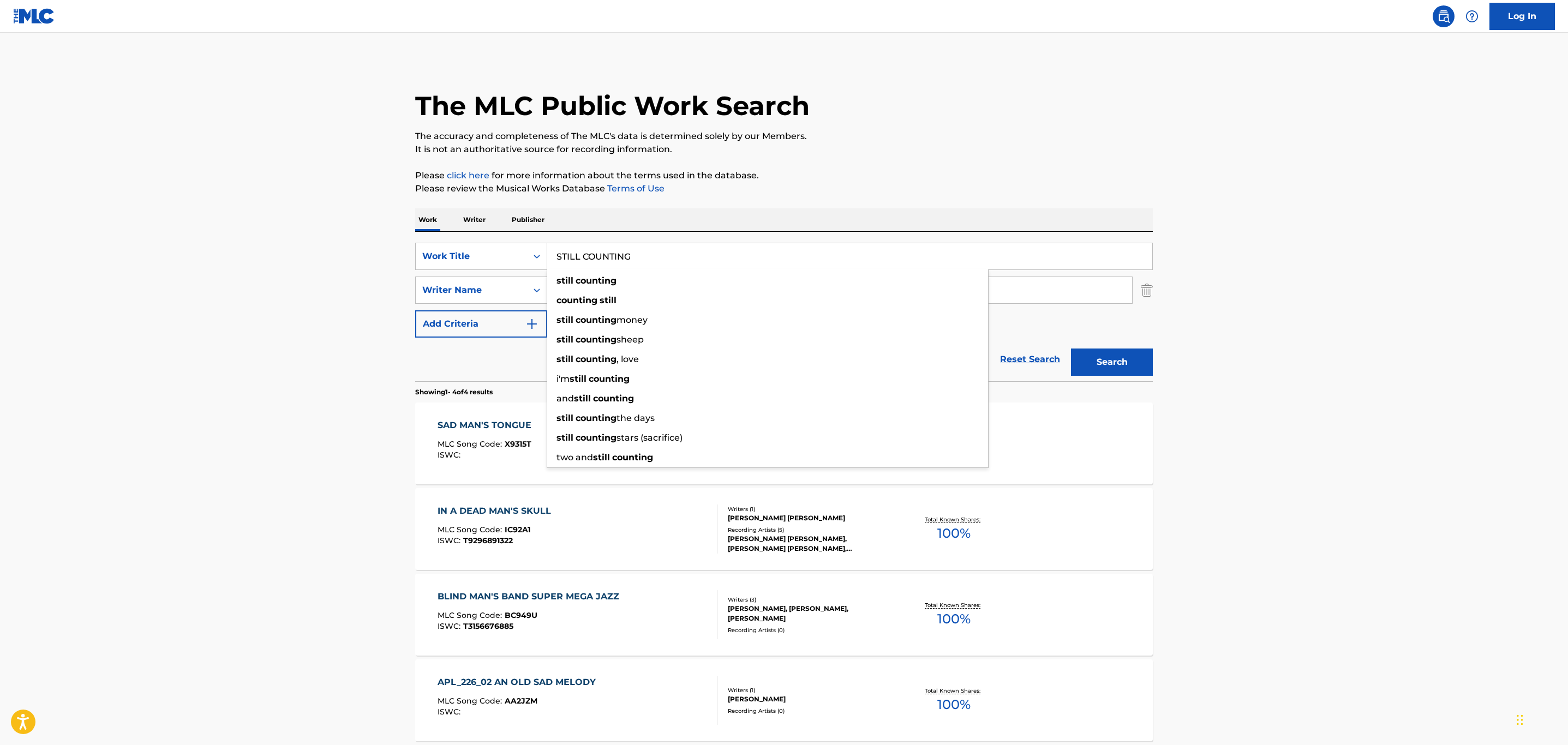
type input "STILL COUNTING"
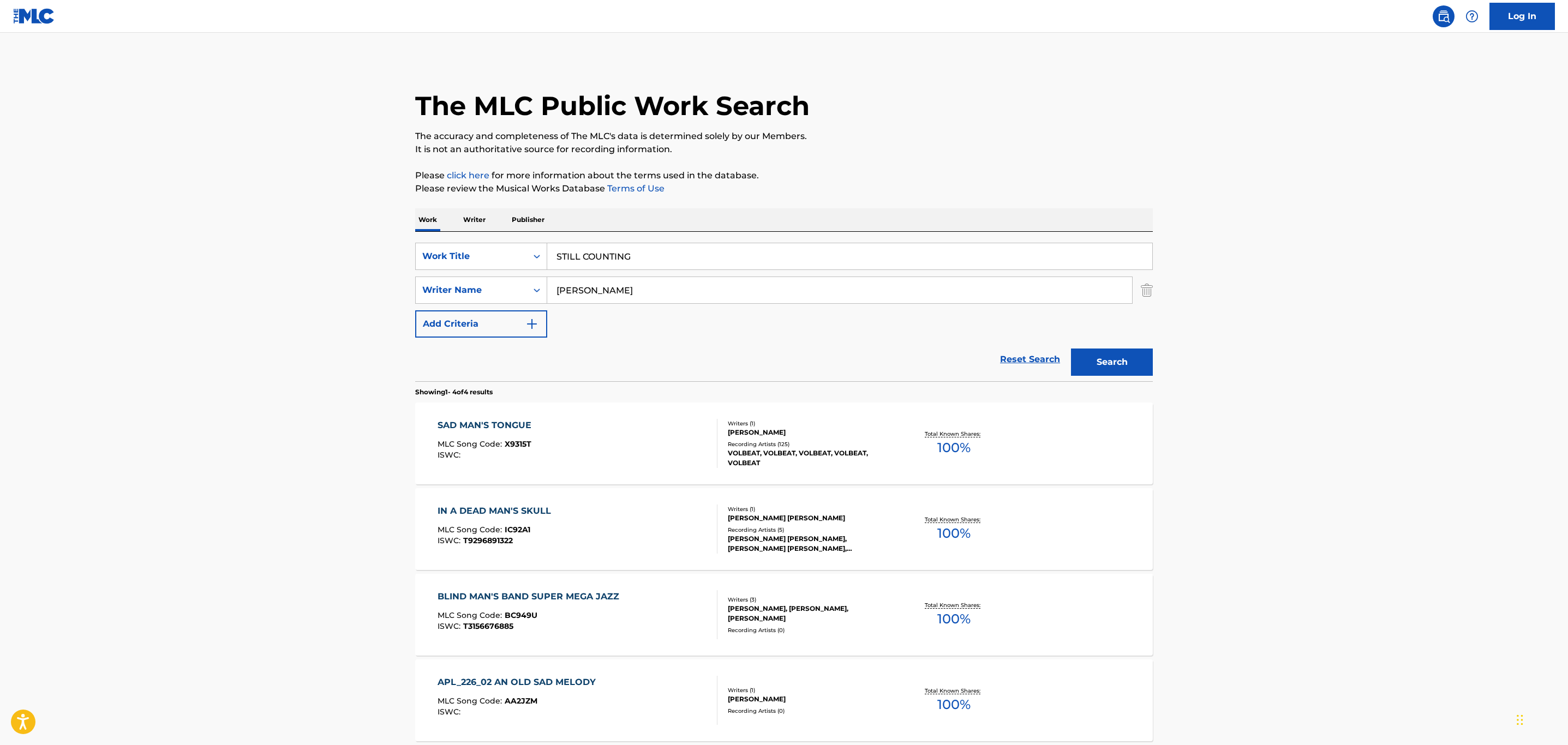
click at [1121, 370] on button "Search" at bounding box center [1112, 362] width 82 height 27
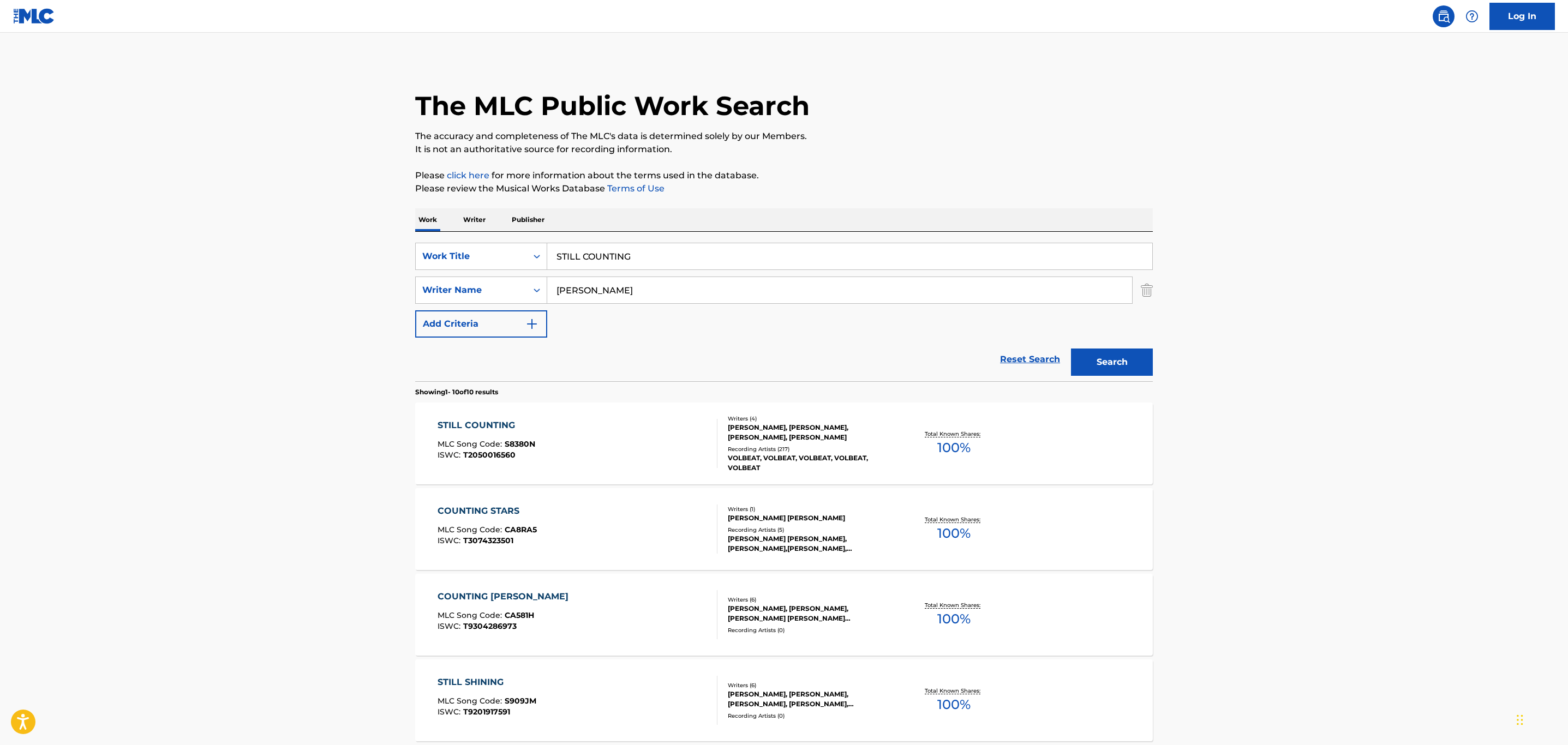
click at [592, 444] on div "STILL COUNTING MLC Song Code : S8380N ISWC : T2050016560" at bounding box center [578, 443] width 280 height 49
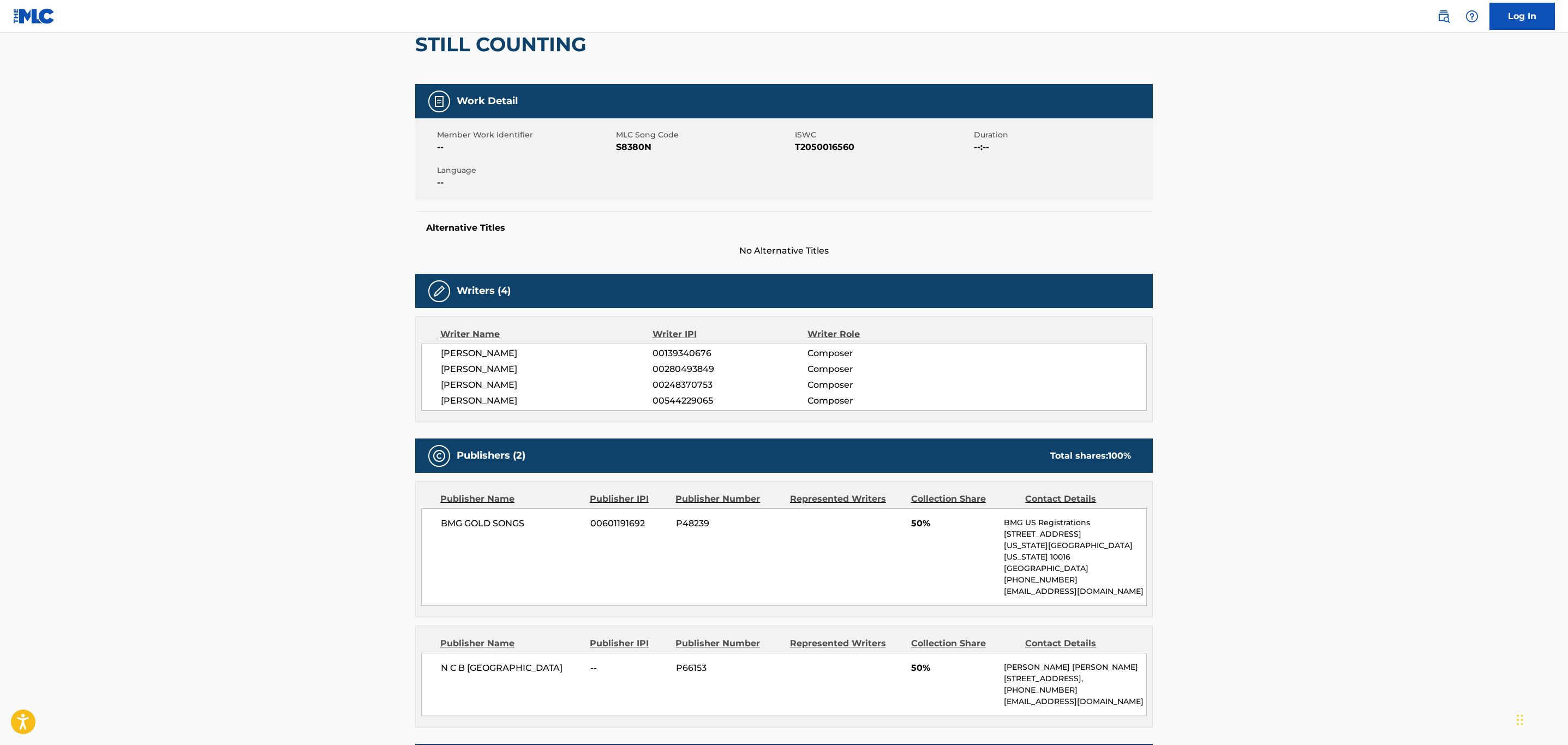
scroll to position [82, 0]
